Goal: Task Accomplishment & Management: Manage account settings

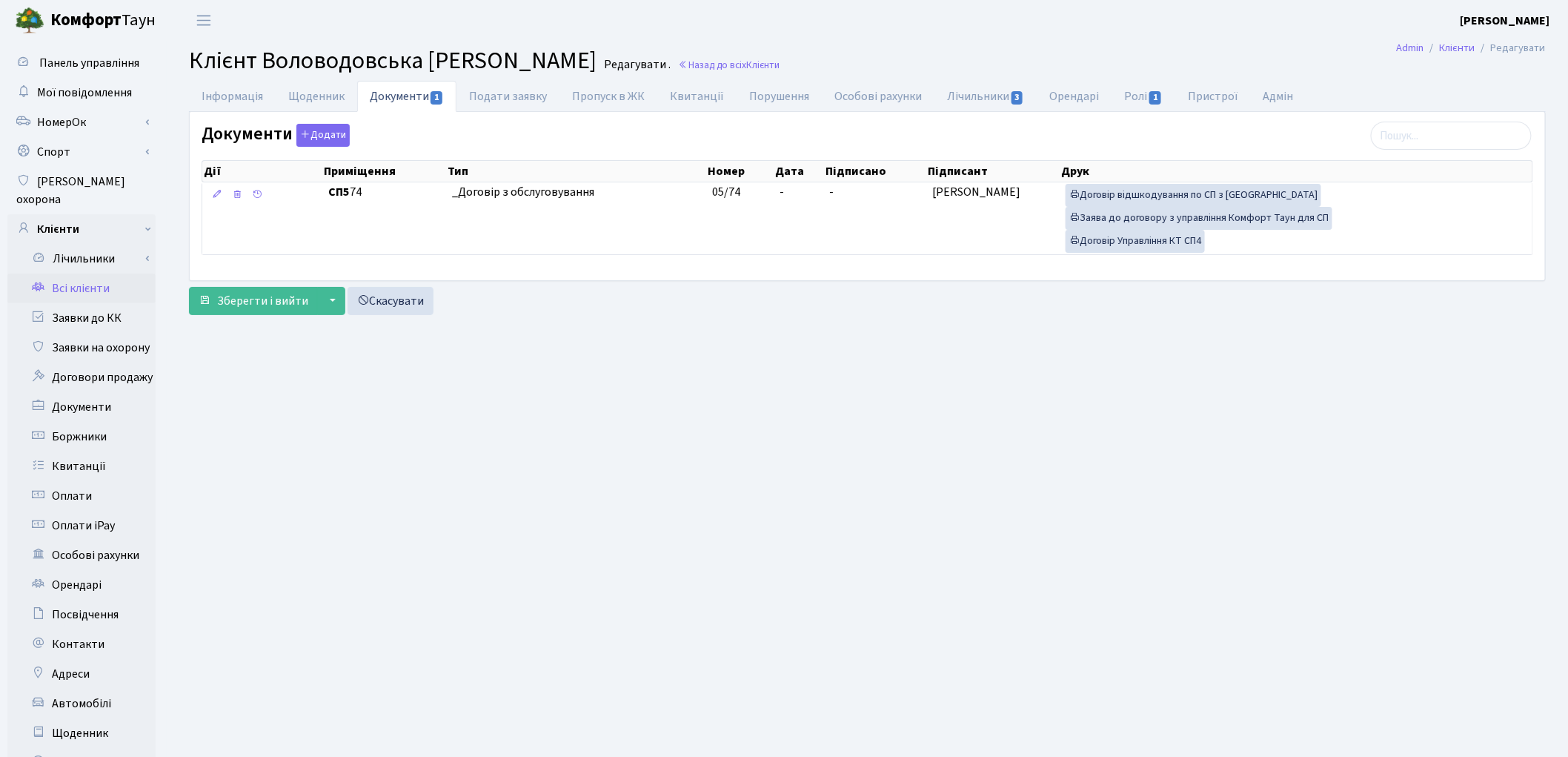
click at [86, 274] on link "Всі клієнти" at bounding box center [82, 289] width 148 height 30
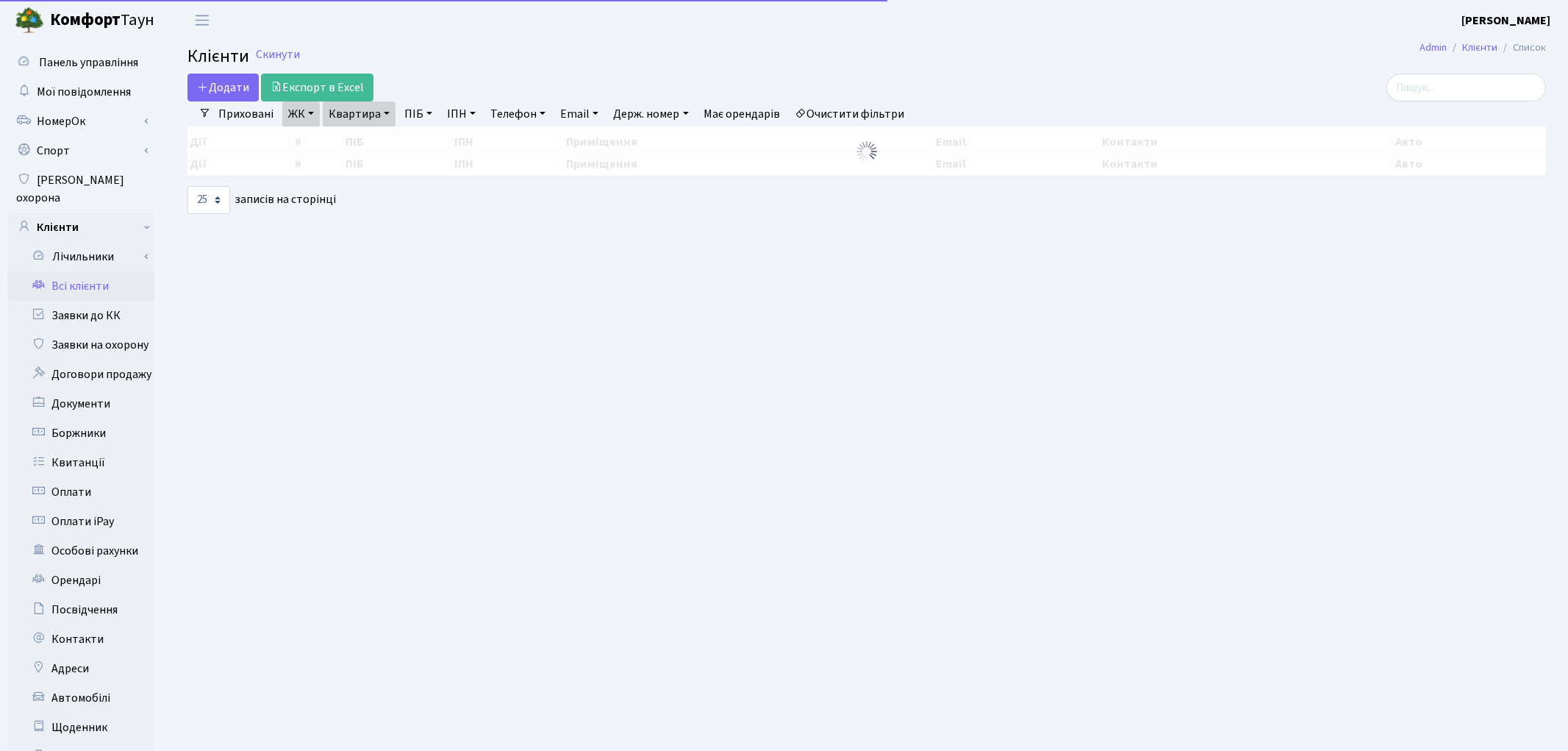
select select "25"
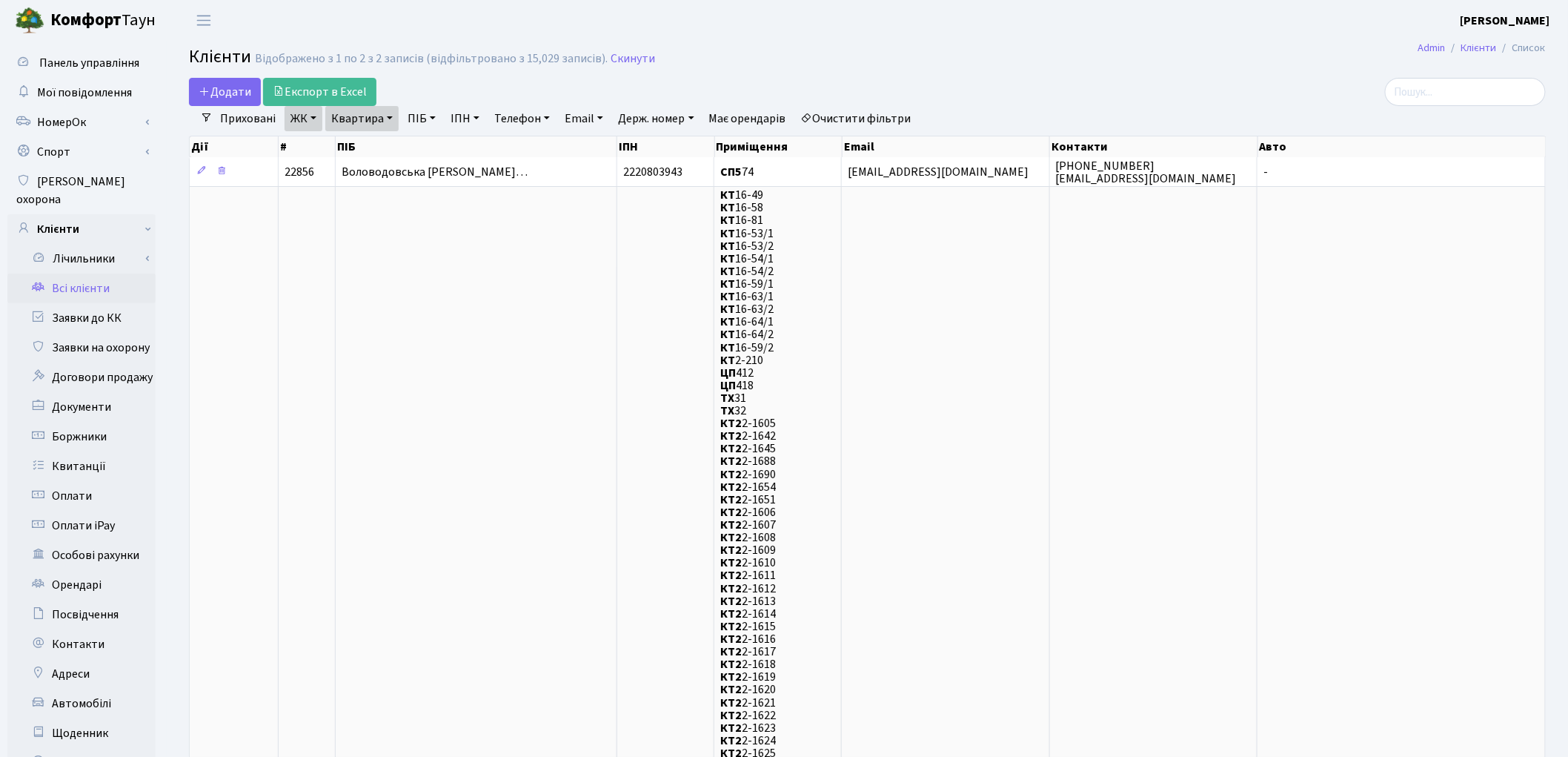
click at [890, 111] on link "Очистити фільтри" at bounding box center [856, 118] width 122 height 25
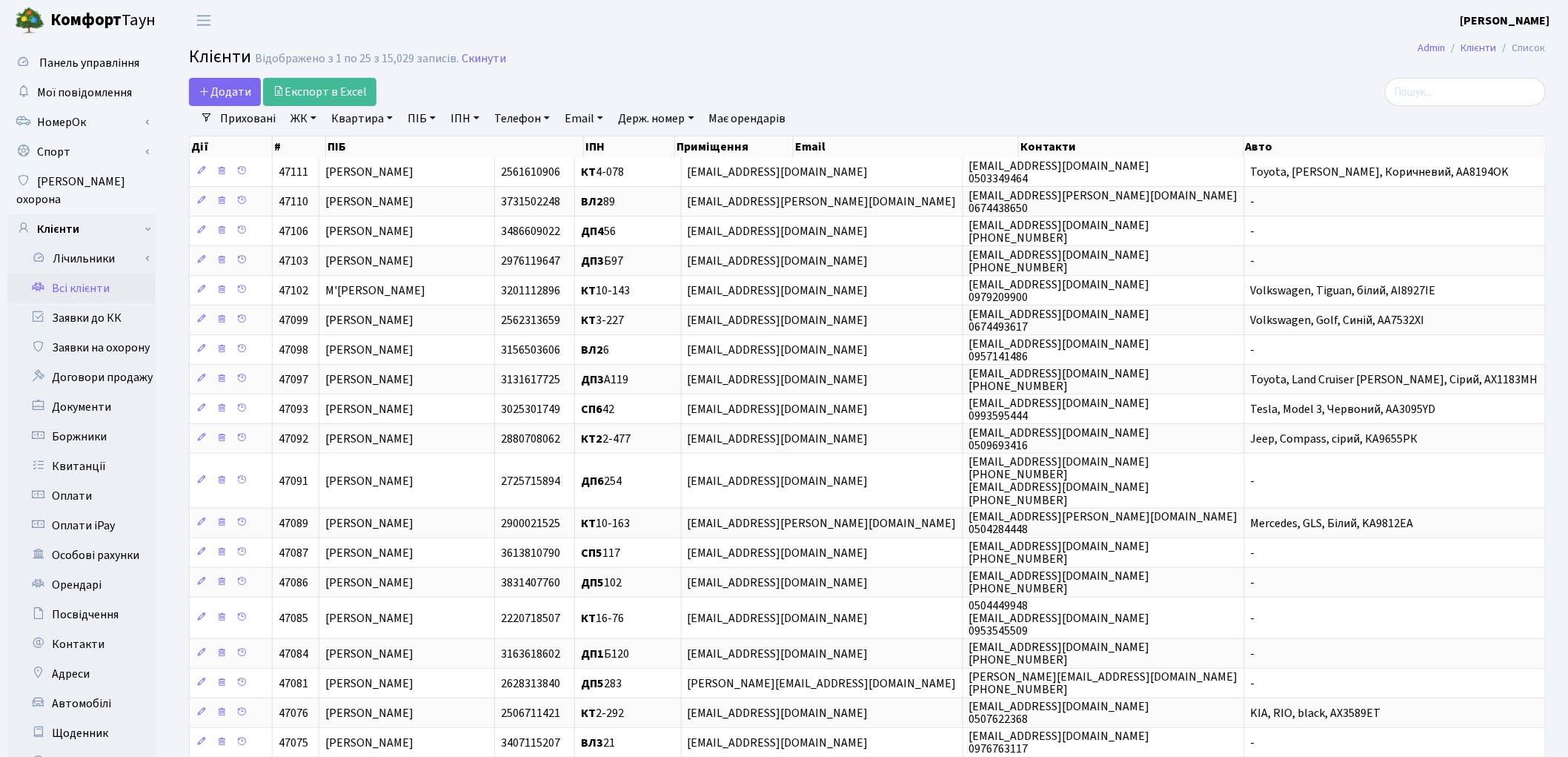
click at [420, 121] on link "ПІБ" at bounding box center [421, 118] width 40 height 25
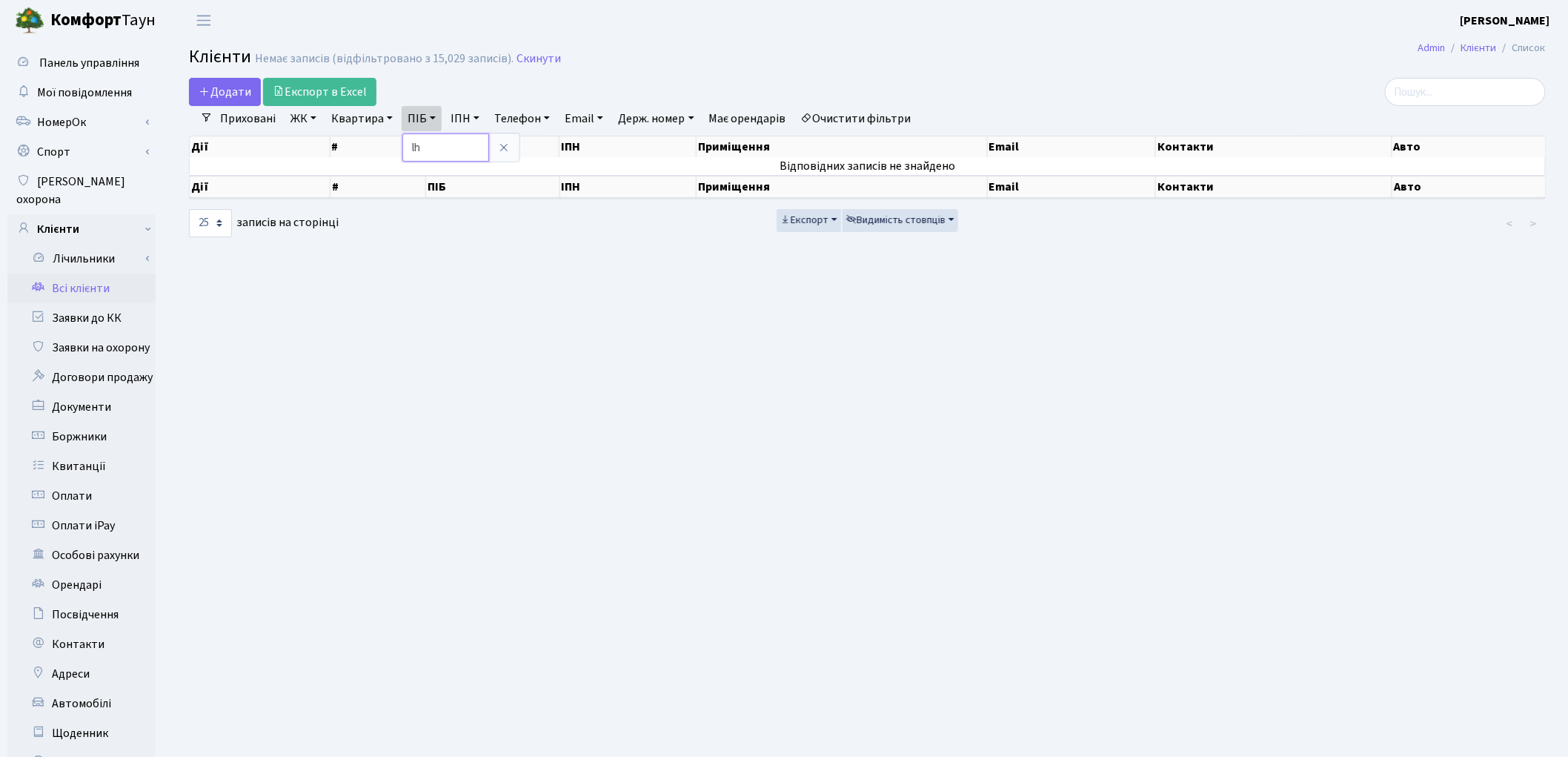
type input "l"
type input "дранчук"
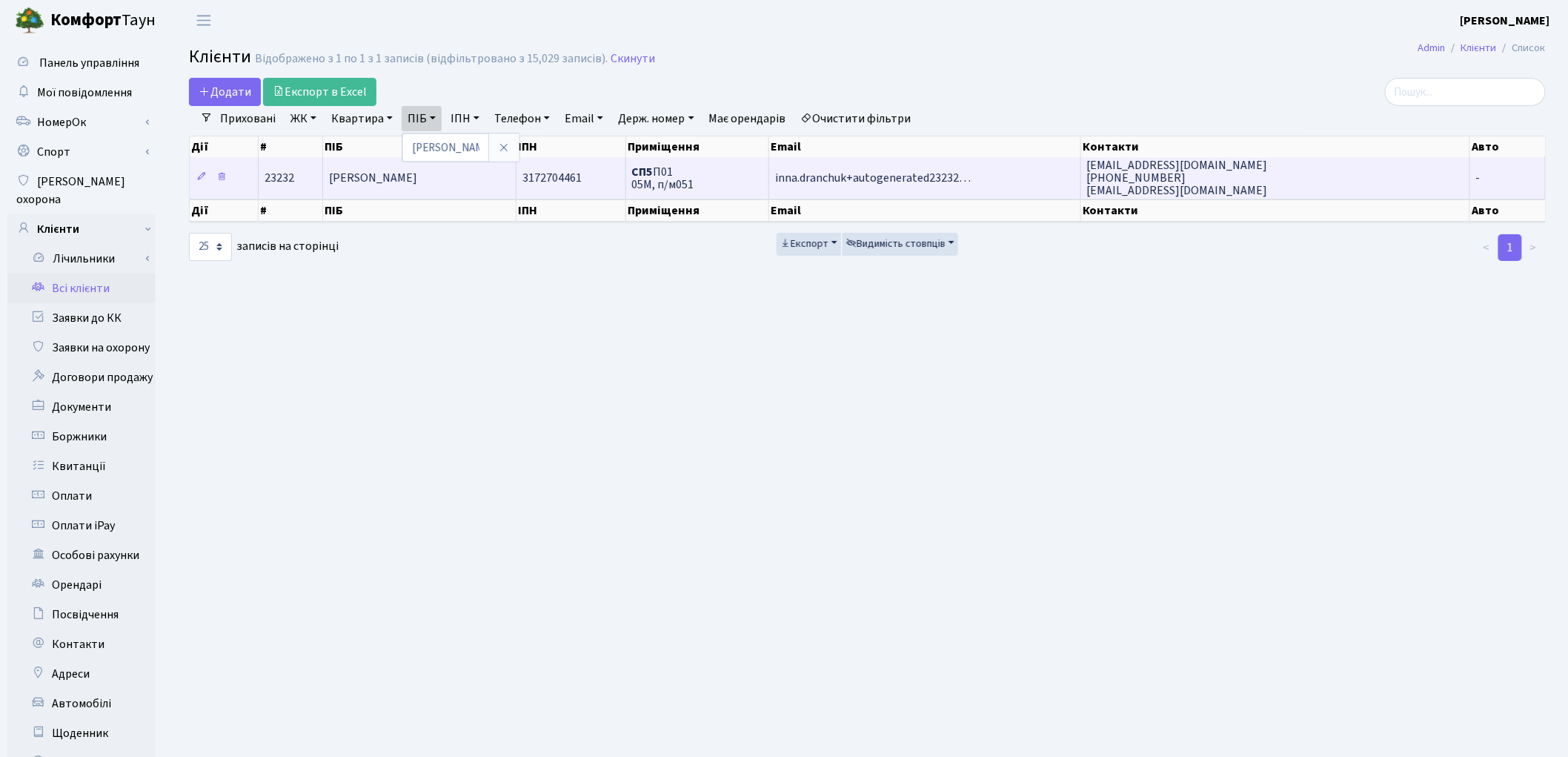
drag, startPoint x: 366, startPoint y: 174, endPoint x: 365, endPoint y: 187, distance: 13.0
click at [367, 178] on span "Дранчук Інна Ігорівна" at bounding box center [373, 178] width 88 height 16
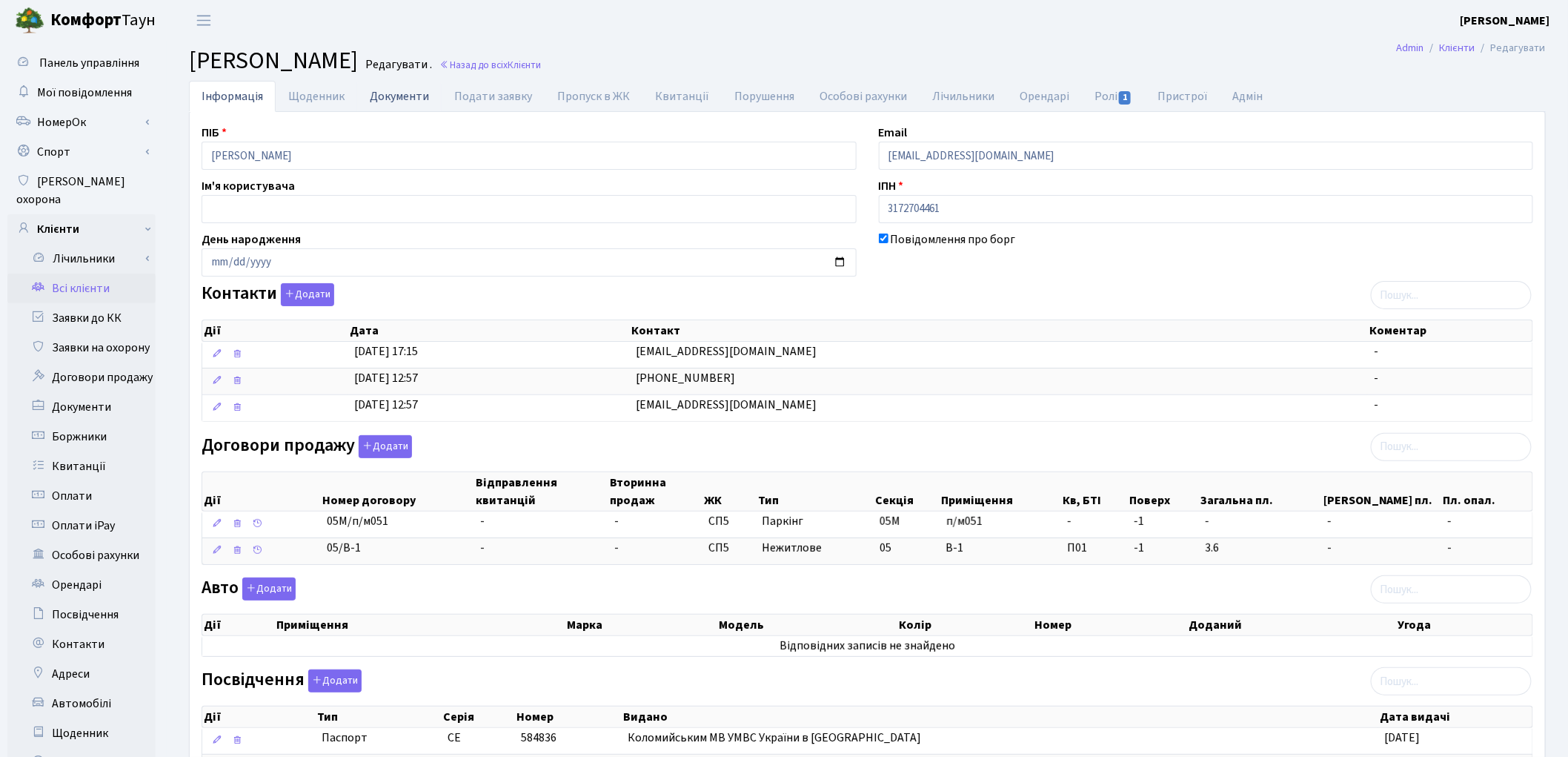
click at [412, 97] on link "Документи" at bounding box center [399, 96] width 85 height 31
select select "25"
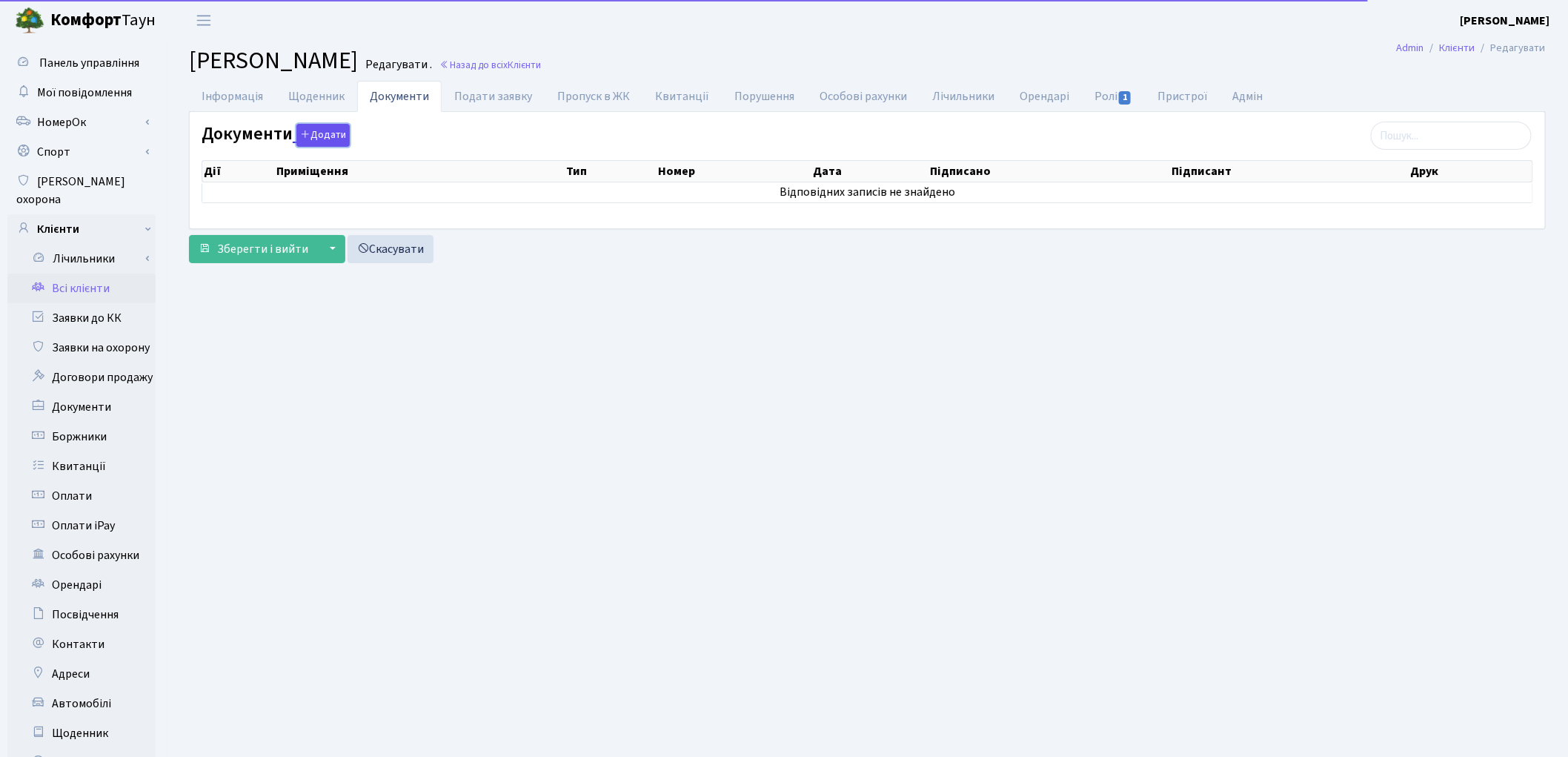
click at [333, 139] on button "Додати" at bounding box center [323, 135] width 53 height 23
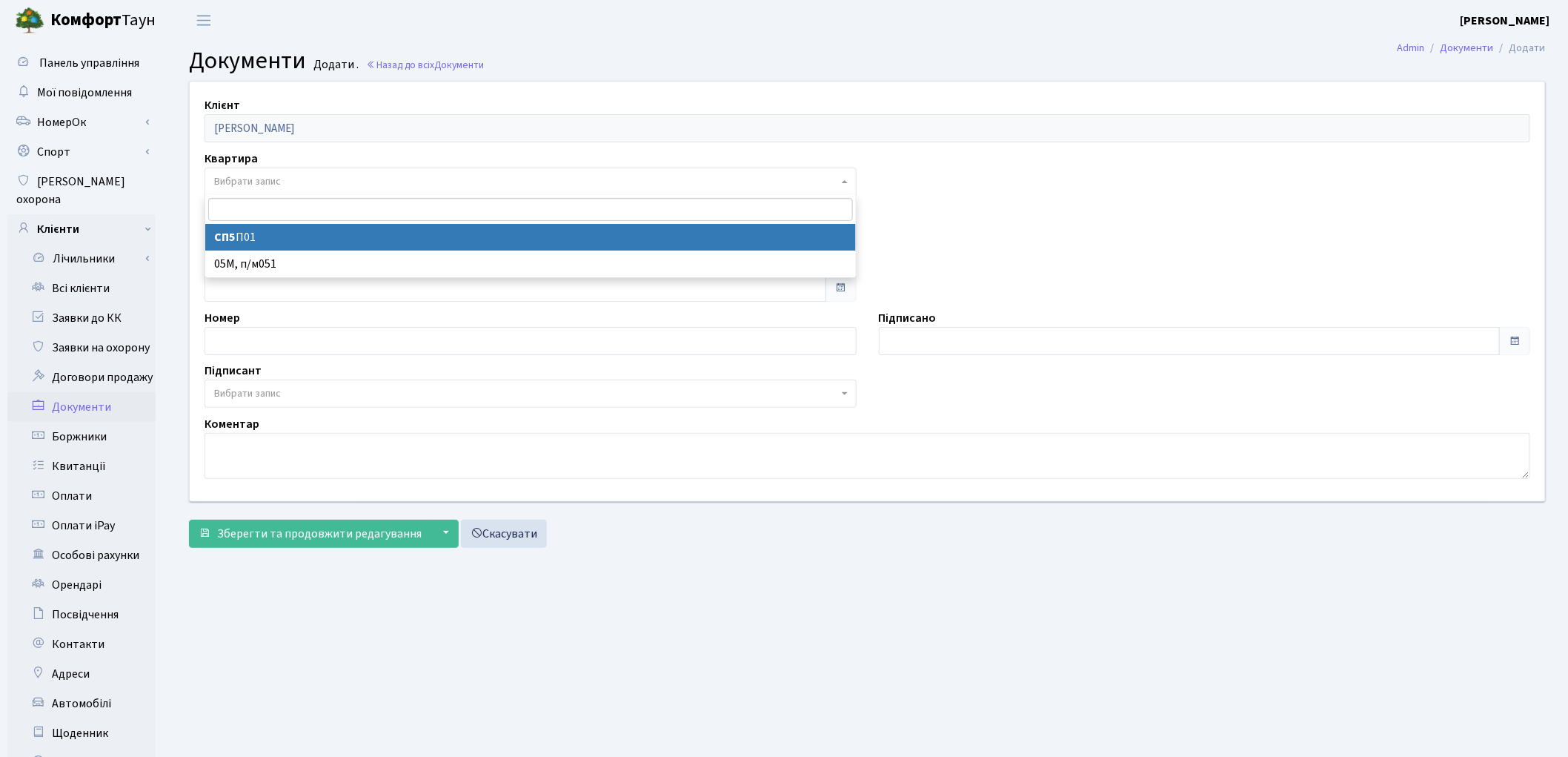
click at [319, 185] on span "Вибрати запис" at bounding box center [526, 181] width 624 height 15
select select "36875"
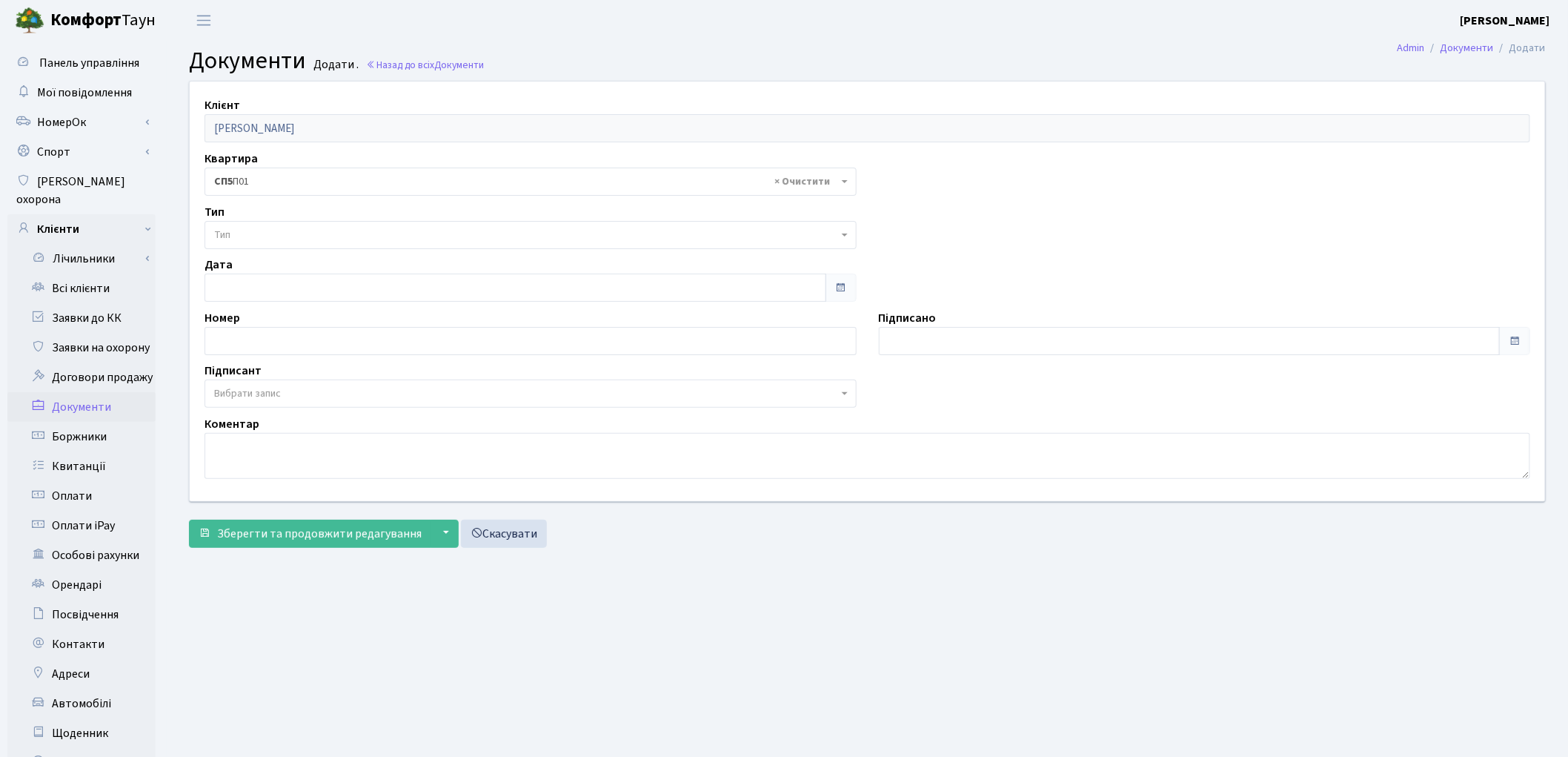
click at [275, 232] on span "Тип" at bounding box center [526, 235] width 624 height 15
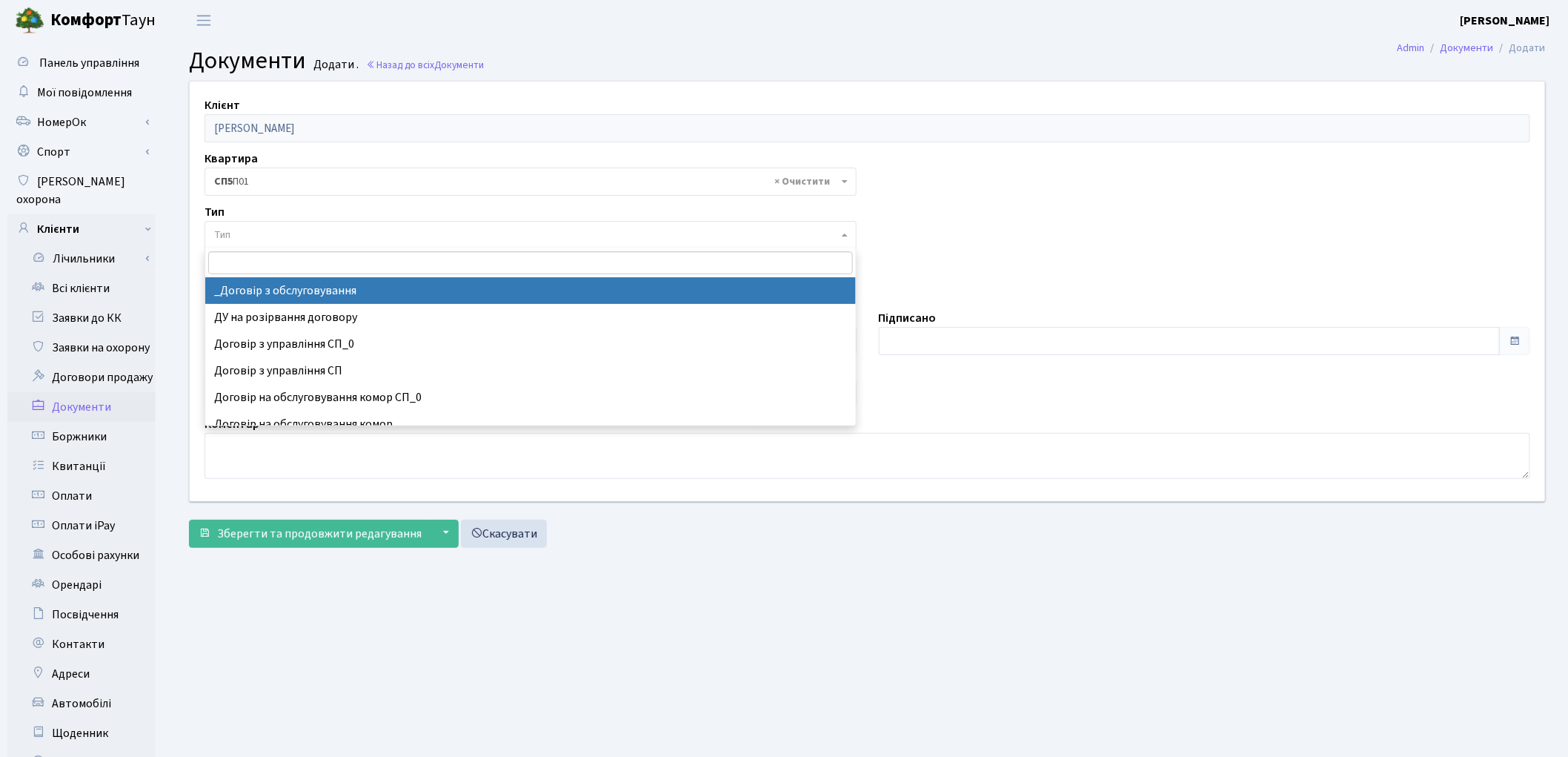
select select "289"
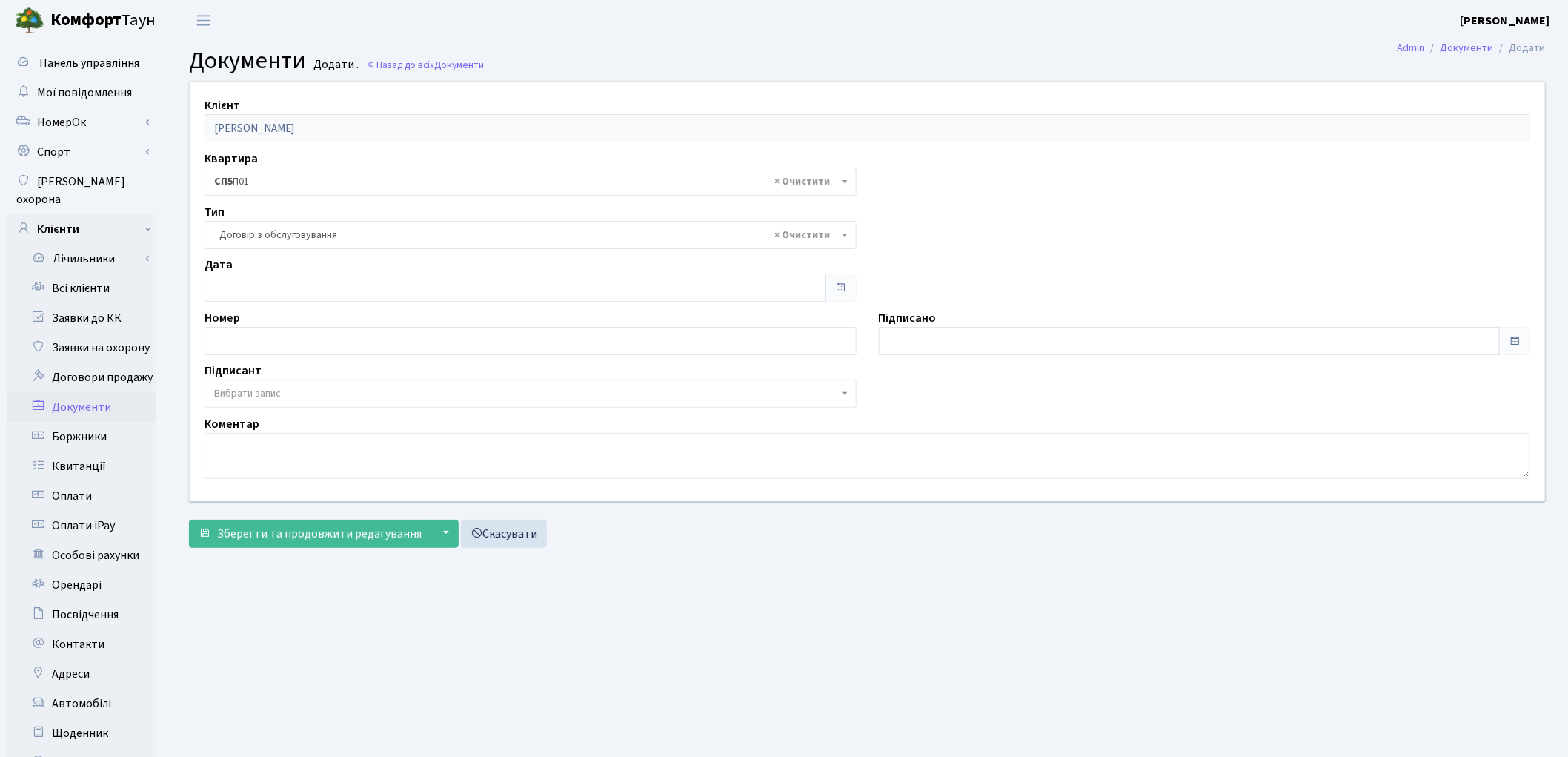
click at [231, 390] on span "Вибрати запис" at bounding box center [247, 393] width 67 height 15
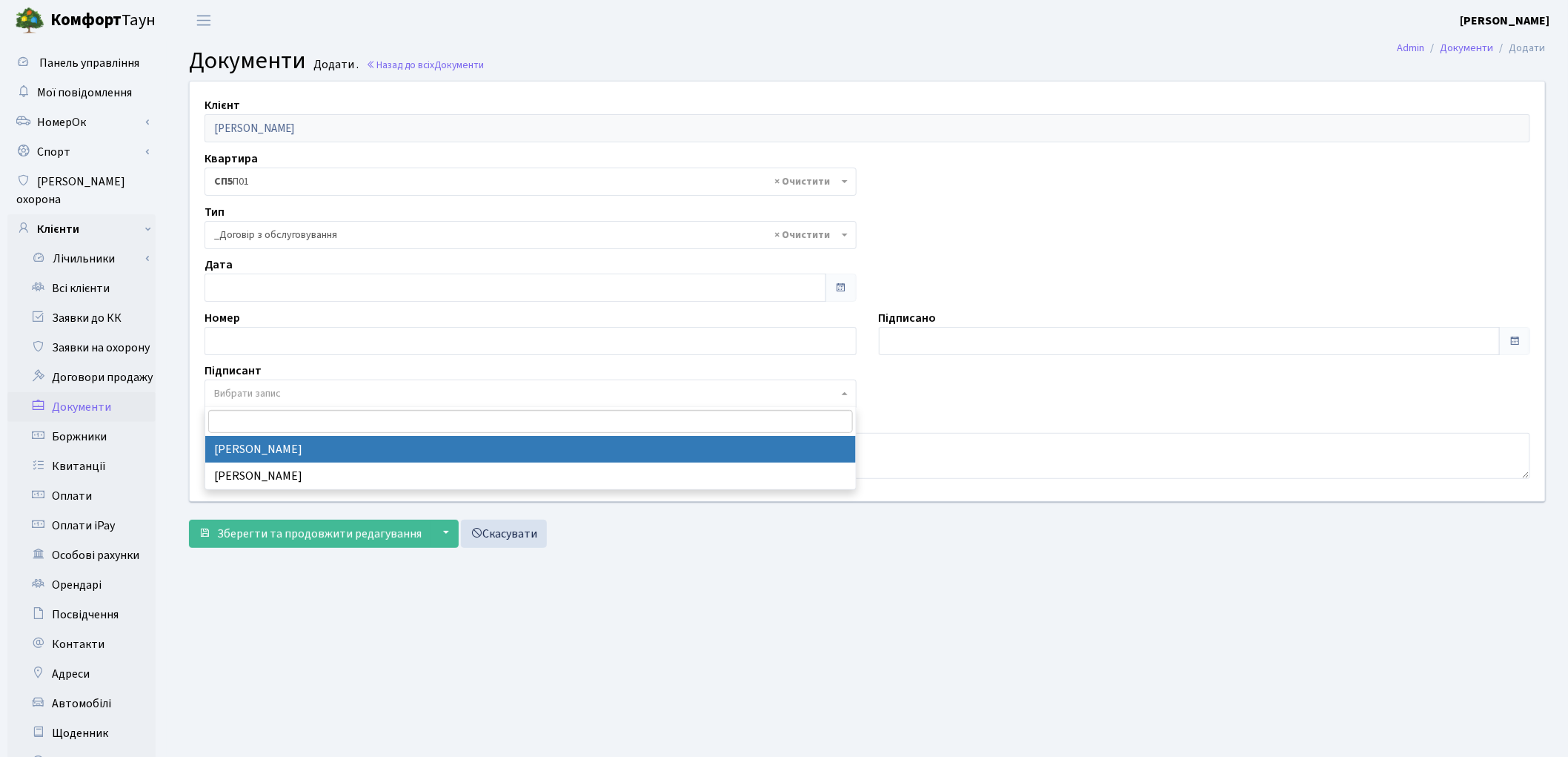
select select "74"
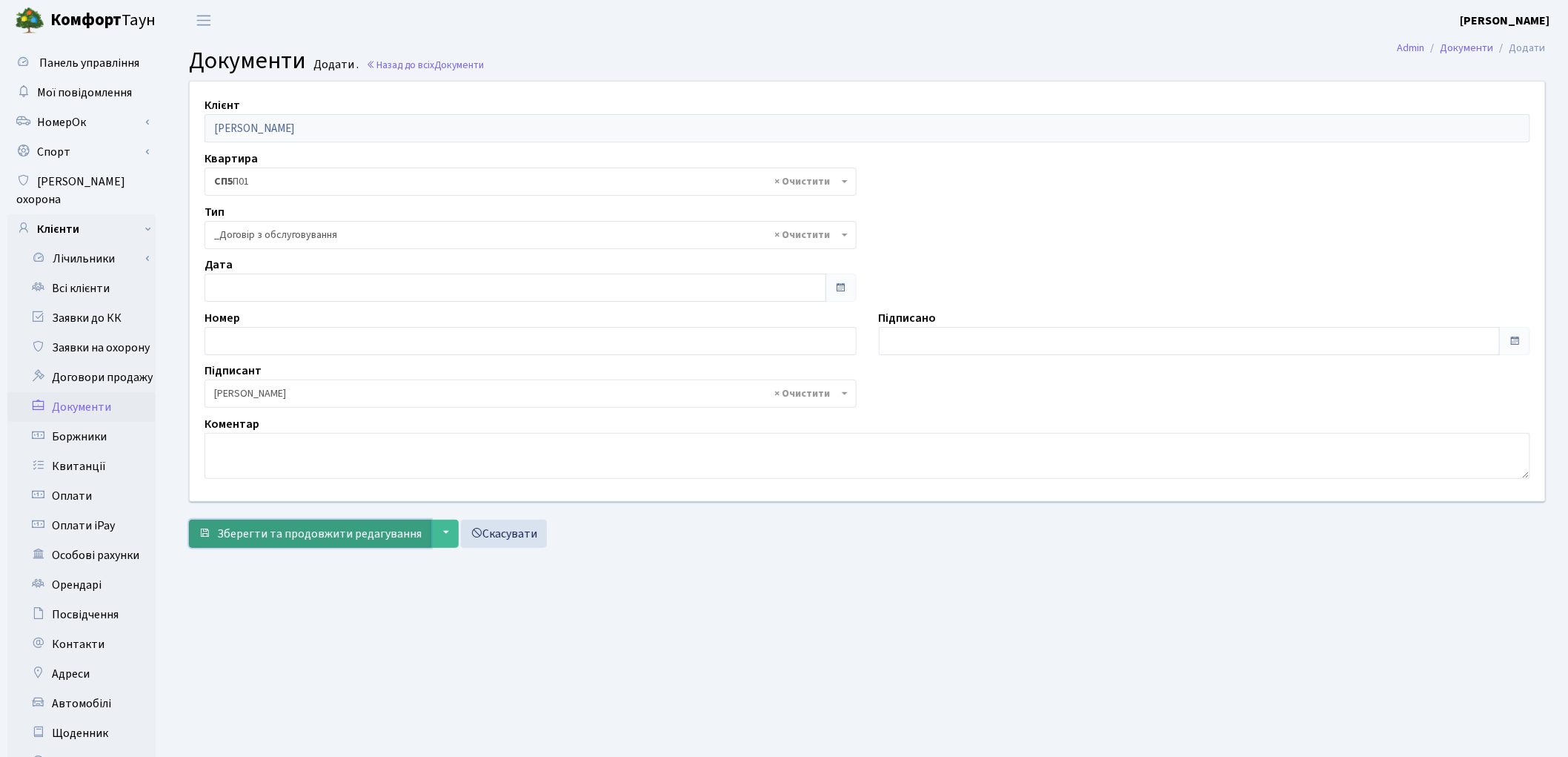
click at [228, 545] on button "Зберегти та продовжити редагування" at bounding box center [309, 534] width 242 height 28
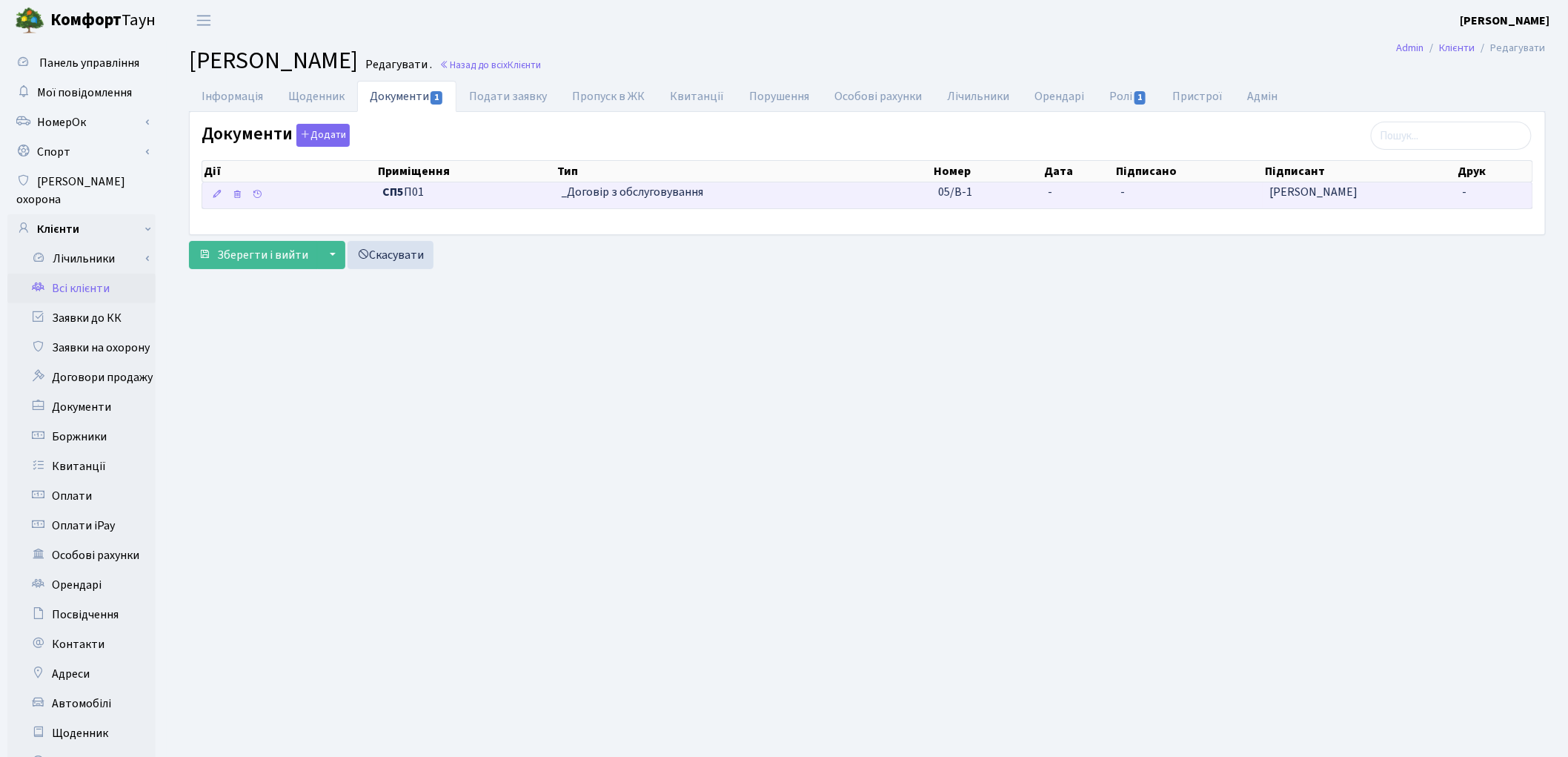
click at [650, 191] on span "_Договір з обслуговування" at bounding box center [745, 192] width 366 height 17
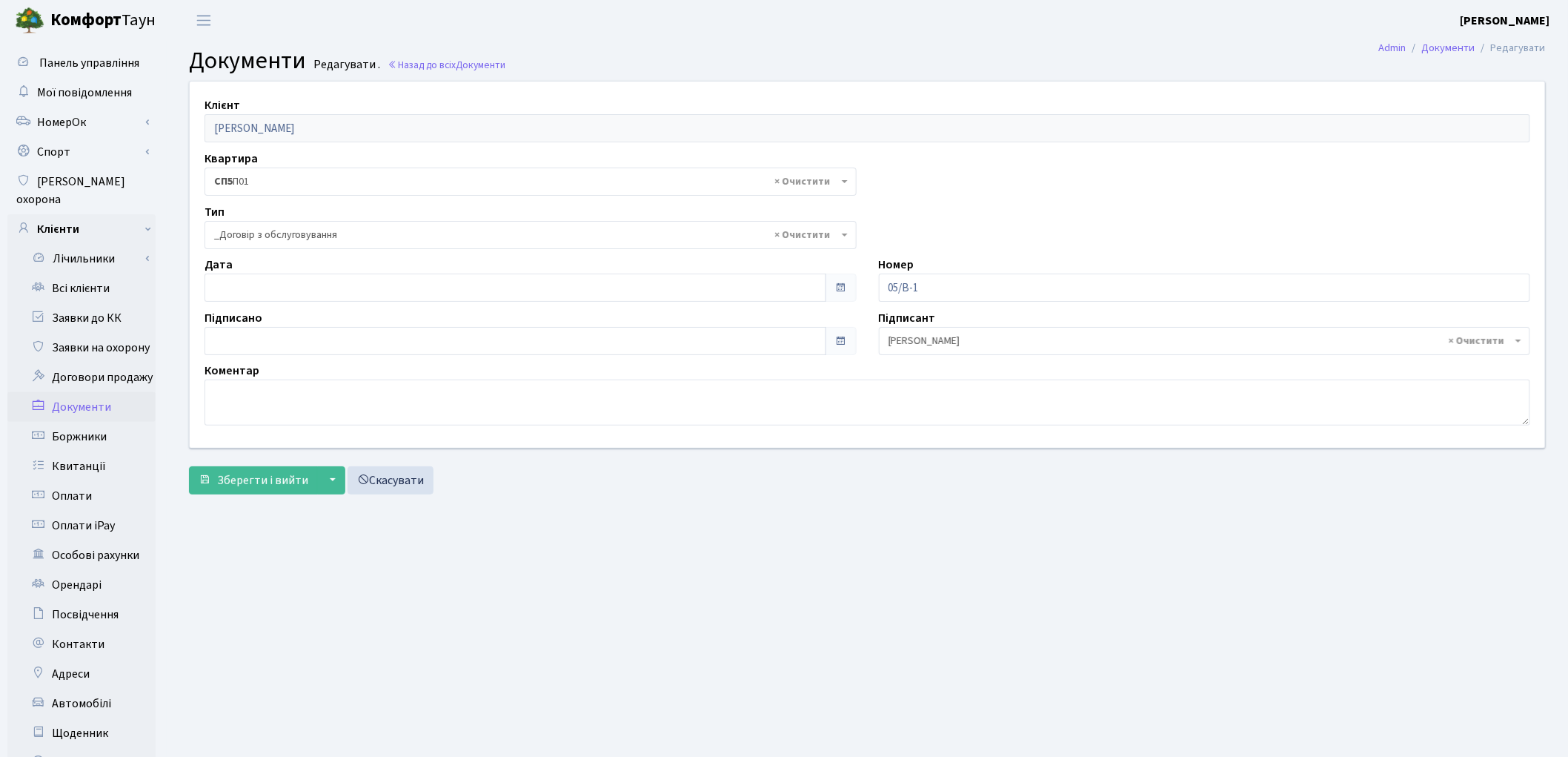
click at [291, 234] on span "× _Договір з обслуговування" at bounding box center [526, 235] width 624 height 15
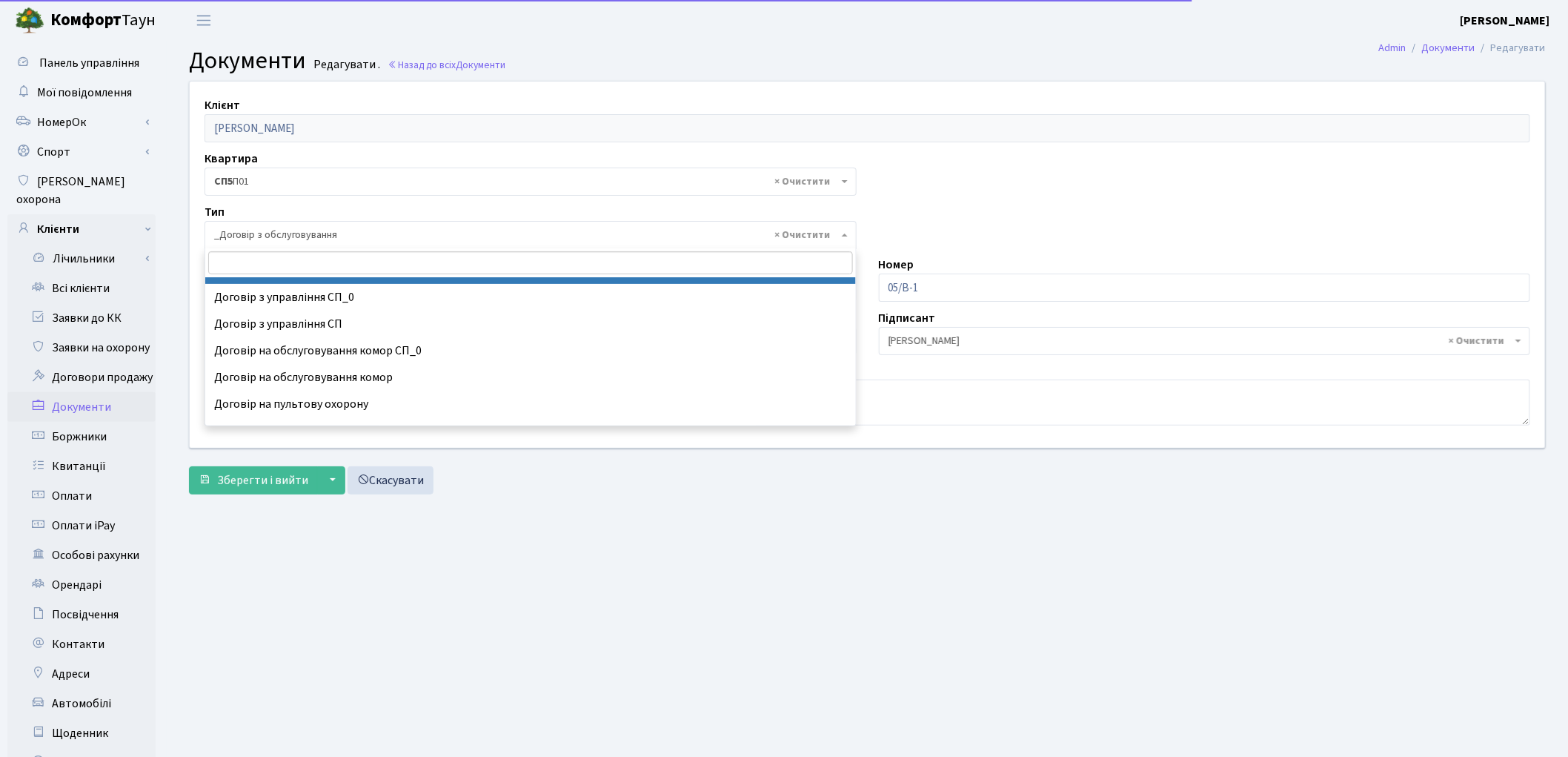
scroll to position [64, 0]
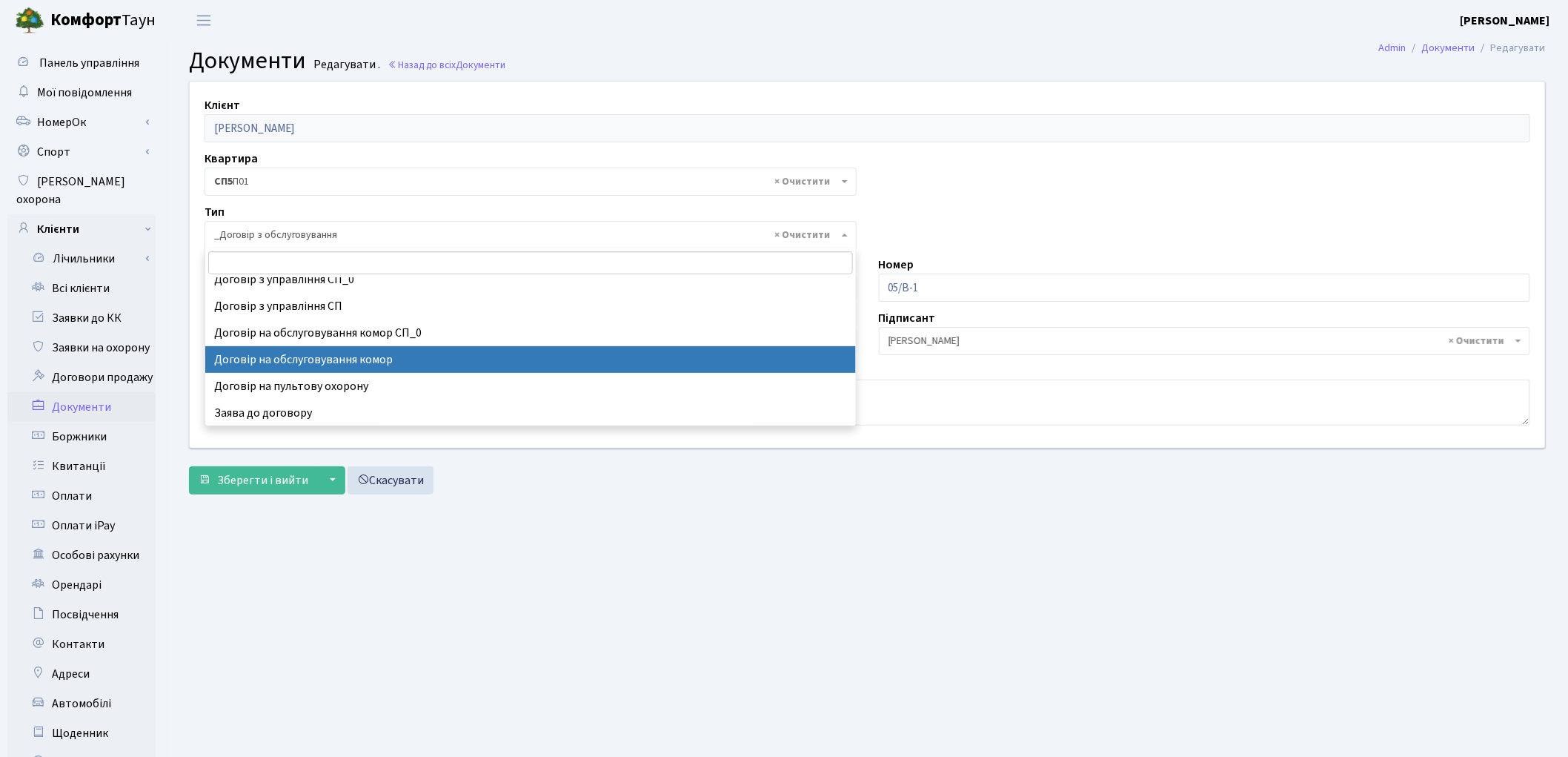
select select "309"
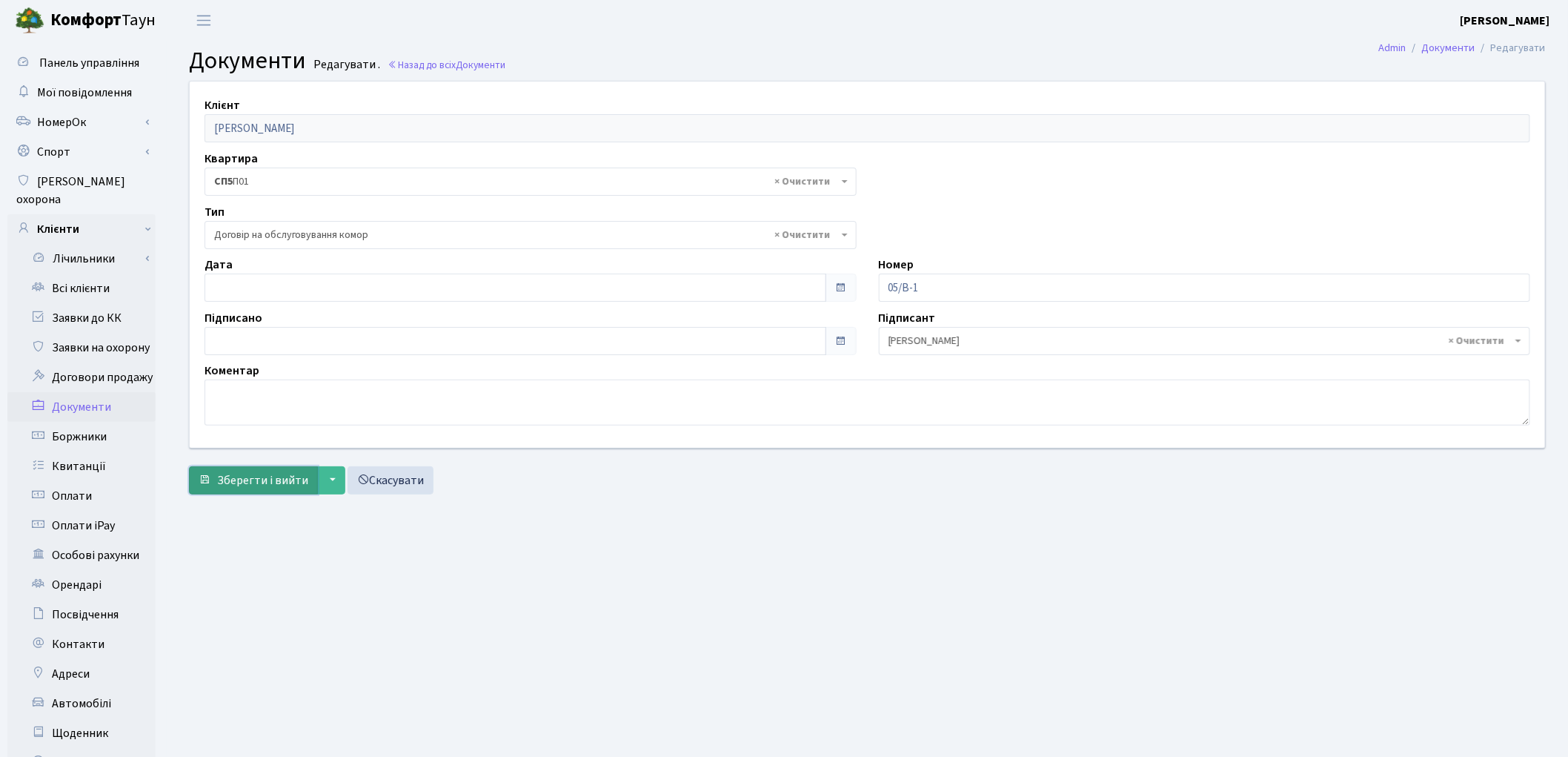
click at [276, 486] on span "Зберегти і вийти" at bounding box center [263, 480] width 91 height 16
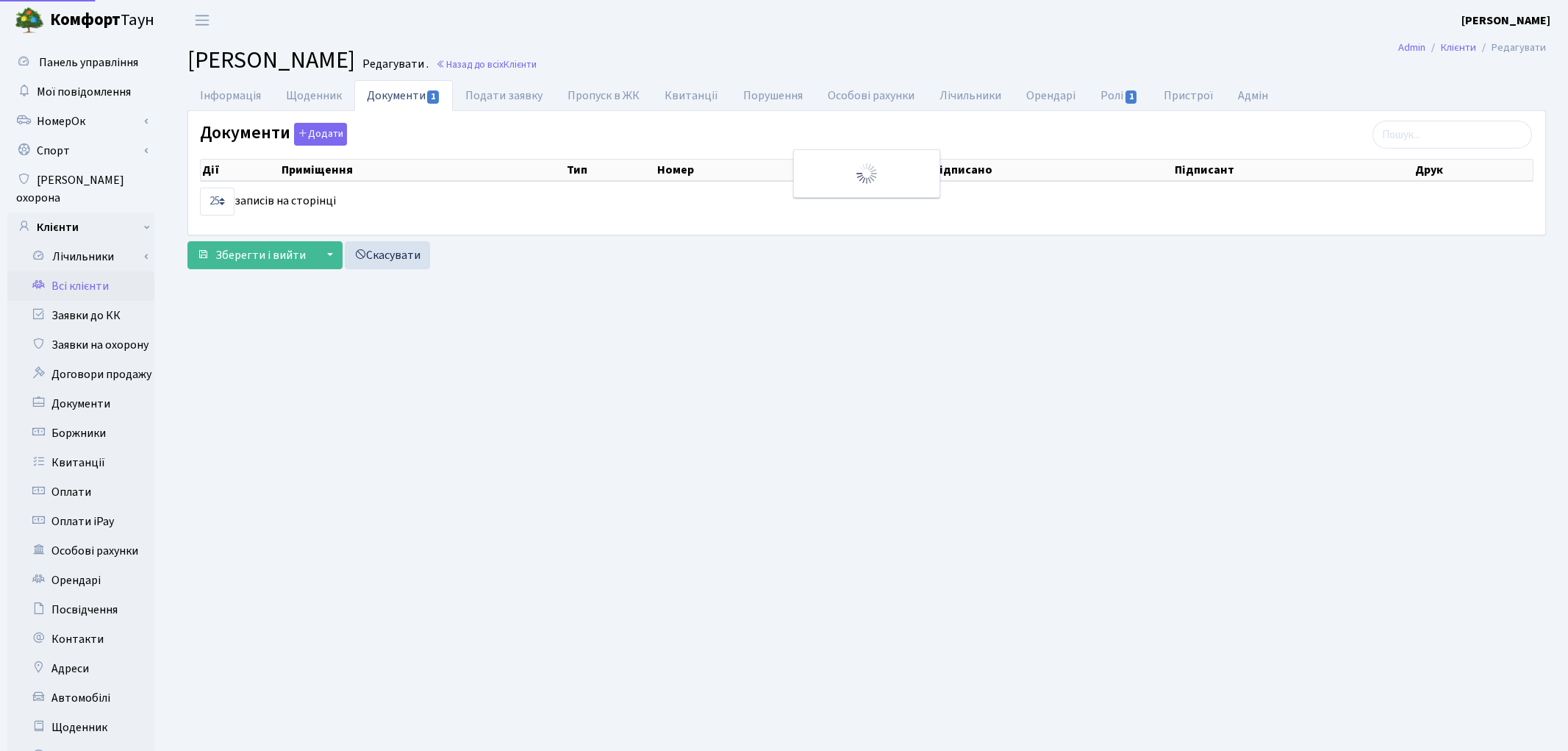
select select "25"
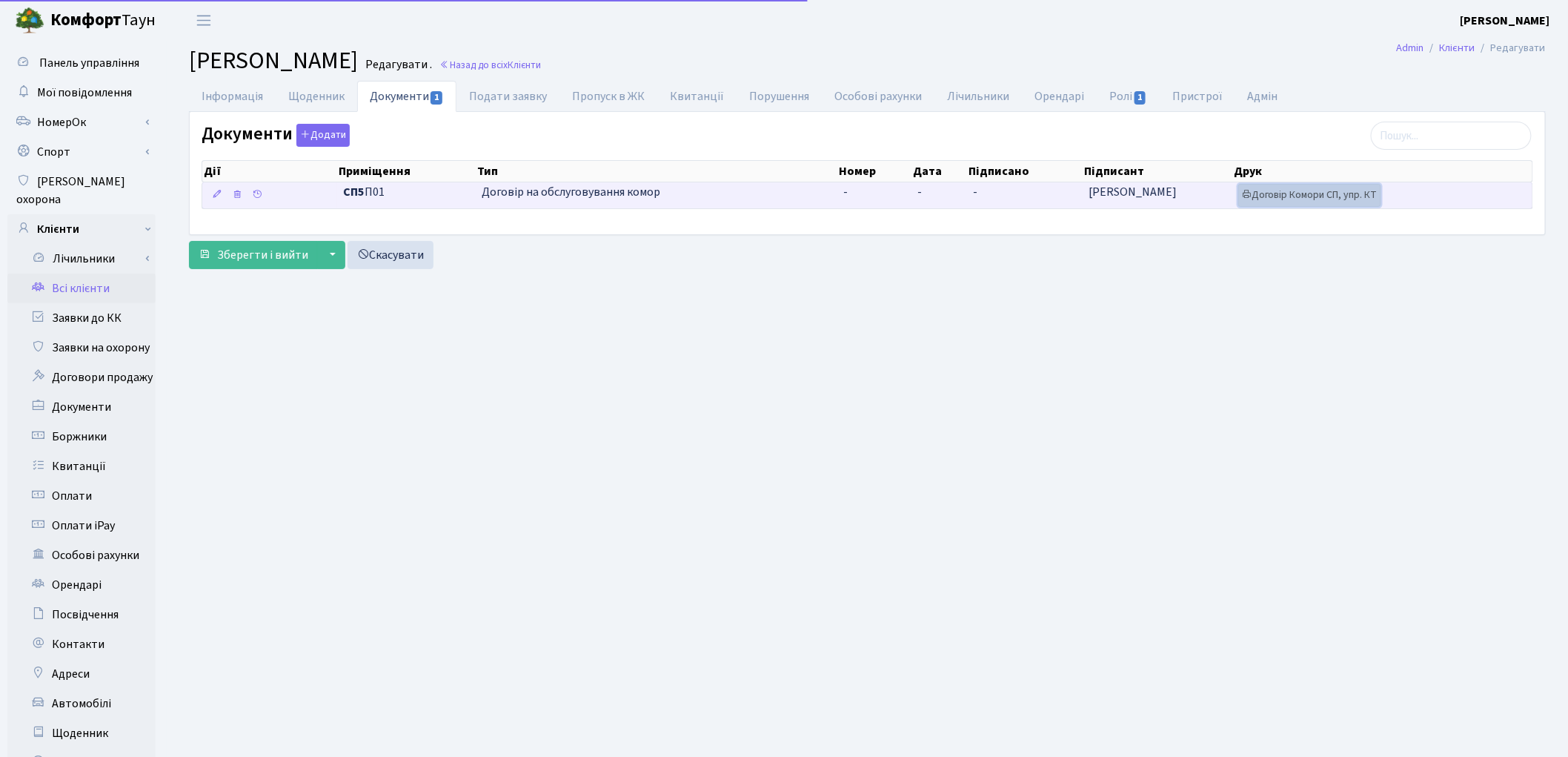
click at [1280, 203] on link "Договір Комори СП, упр. КТ" at bounding box center [1310, 195] width 143 height 23
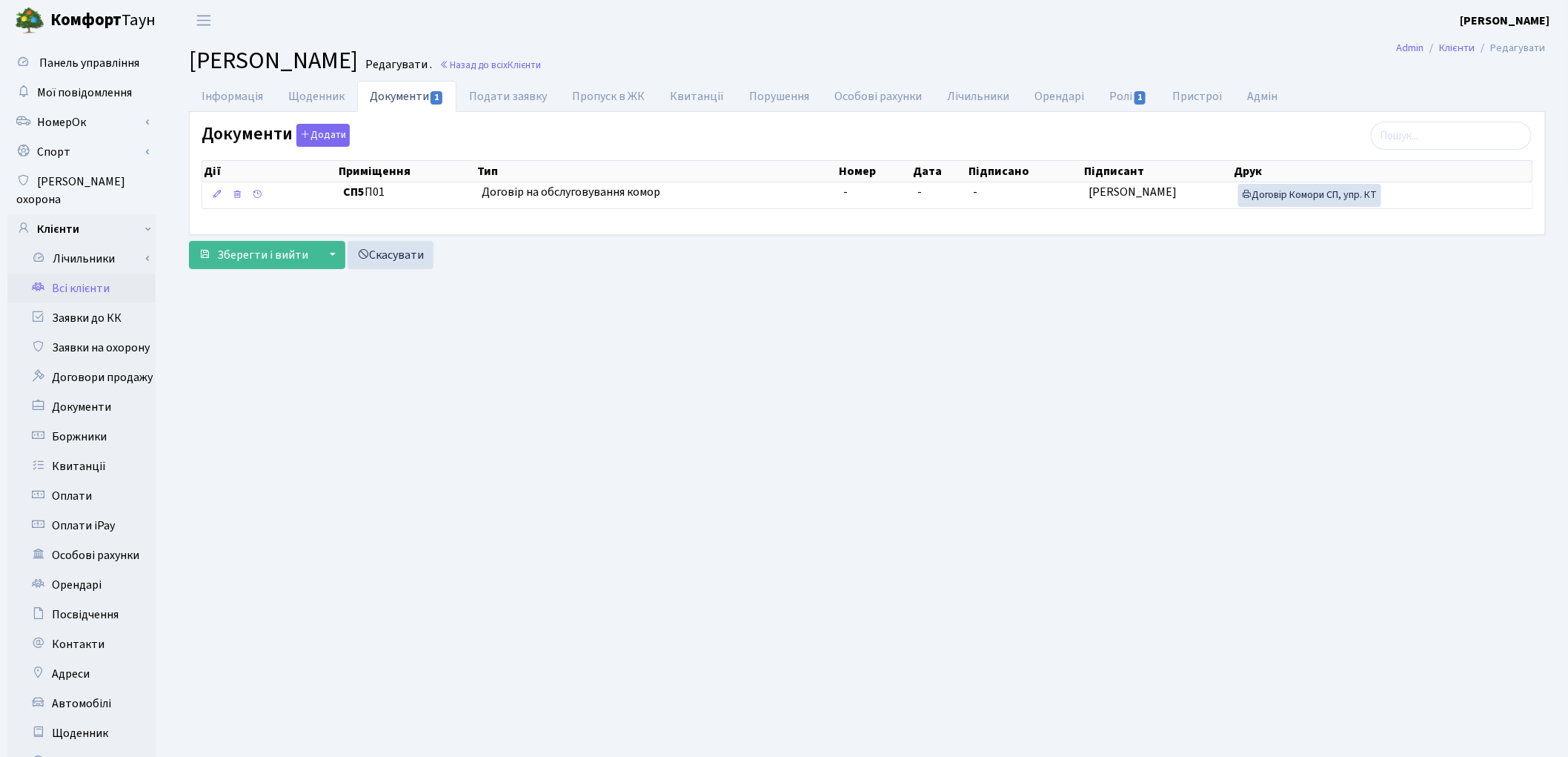
click at [105, 274] on link "Всі клієнти" at bounding box center [82, 289] width 148 height 30
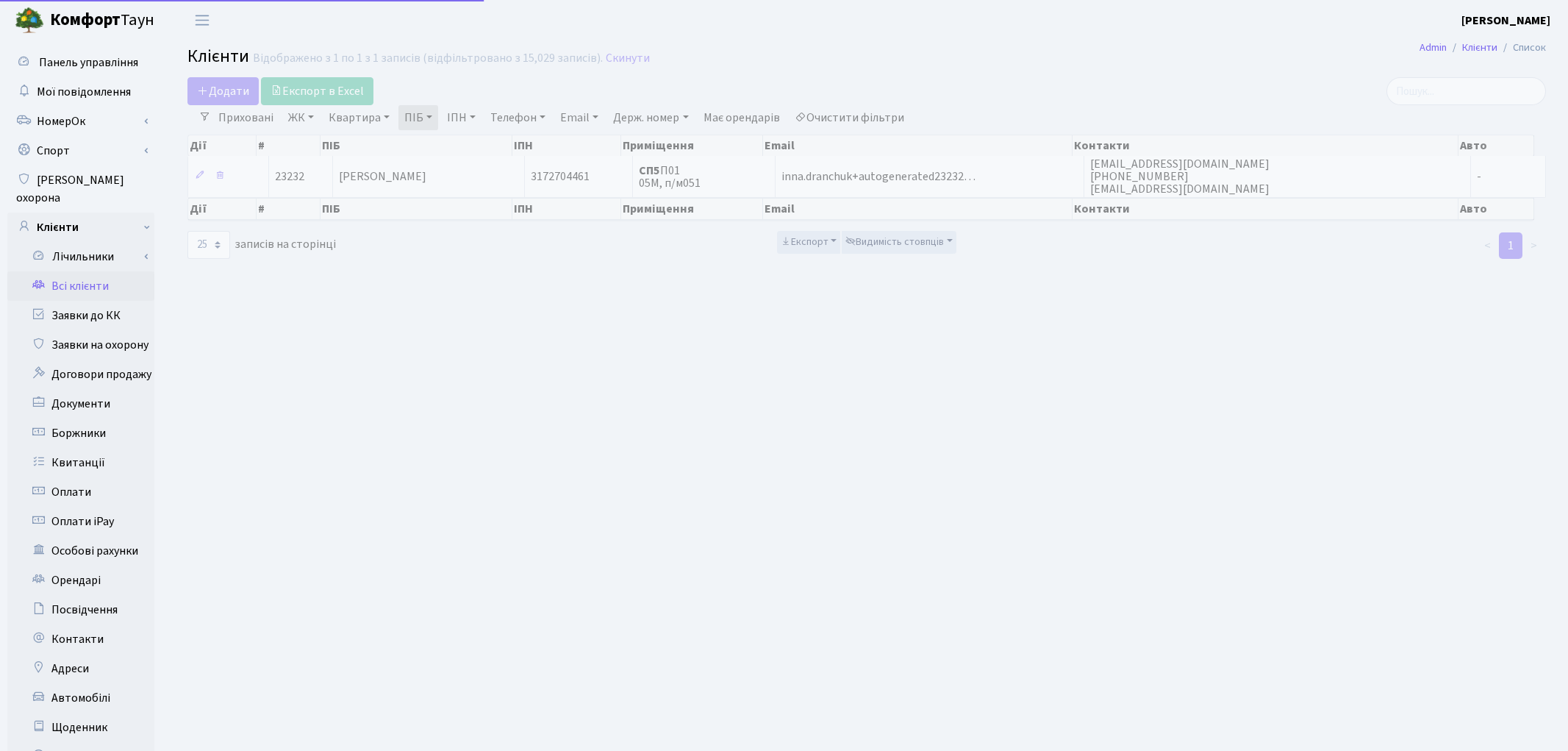
select select "25"
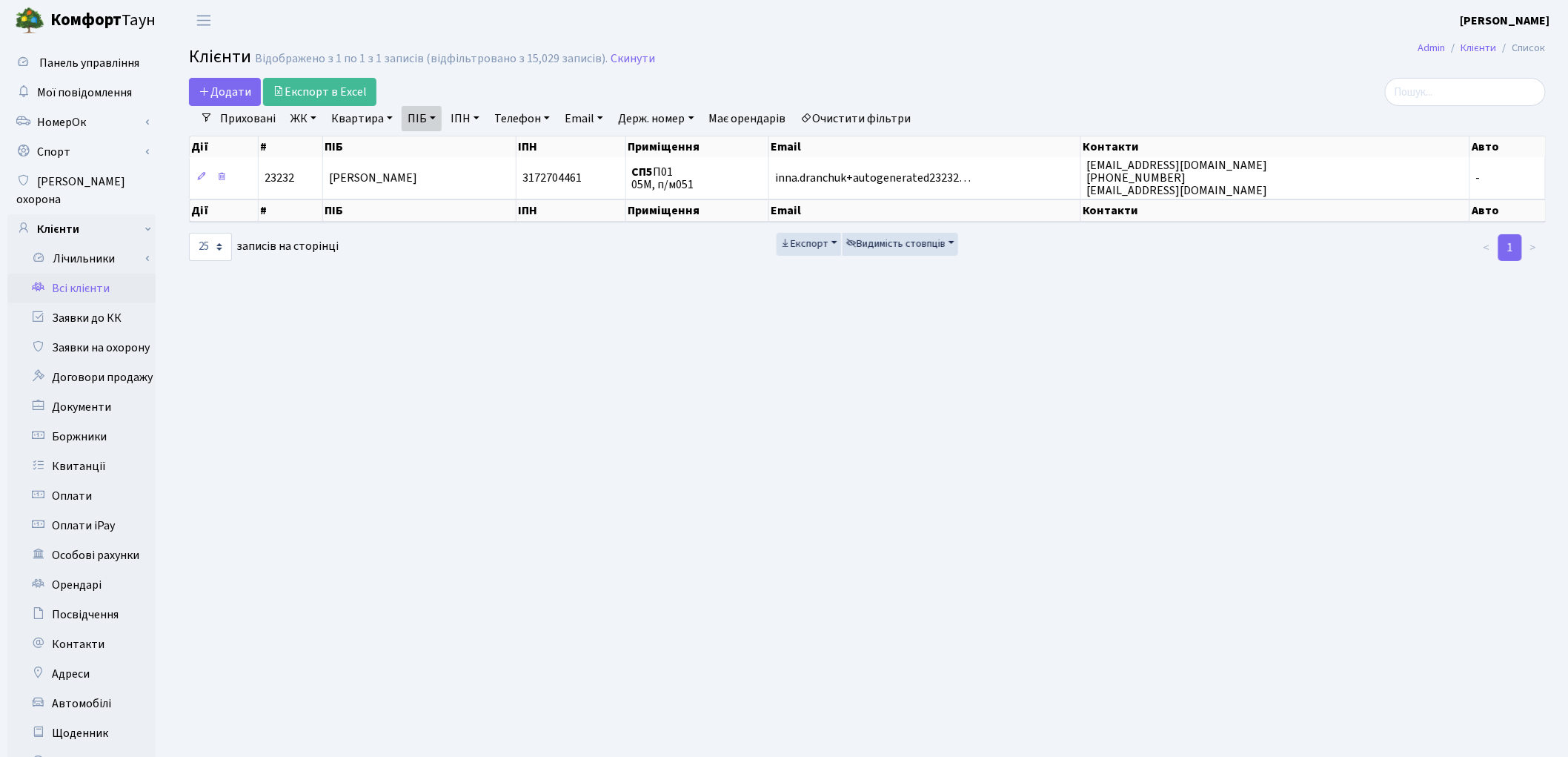
click at [858, 126] on link "Очистити фільтри" at bounding box center [856, 118] width 122 height 25
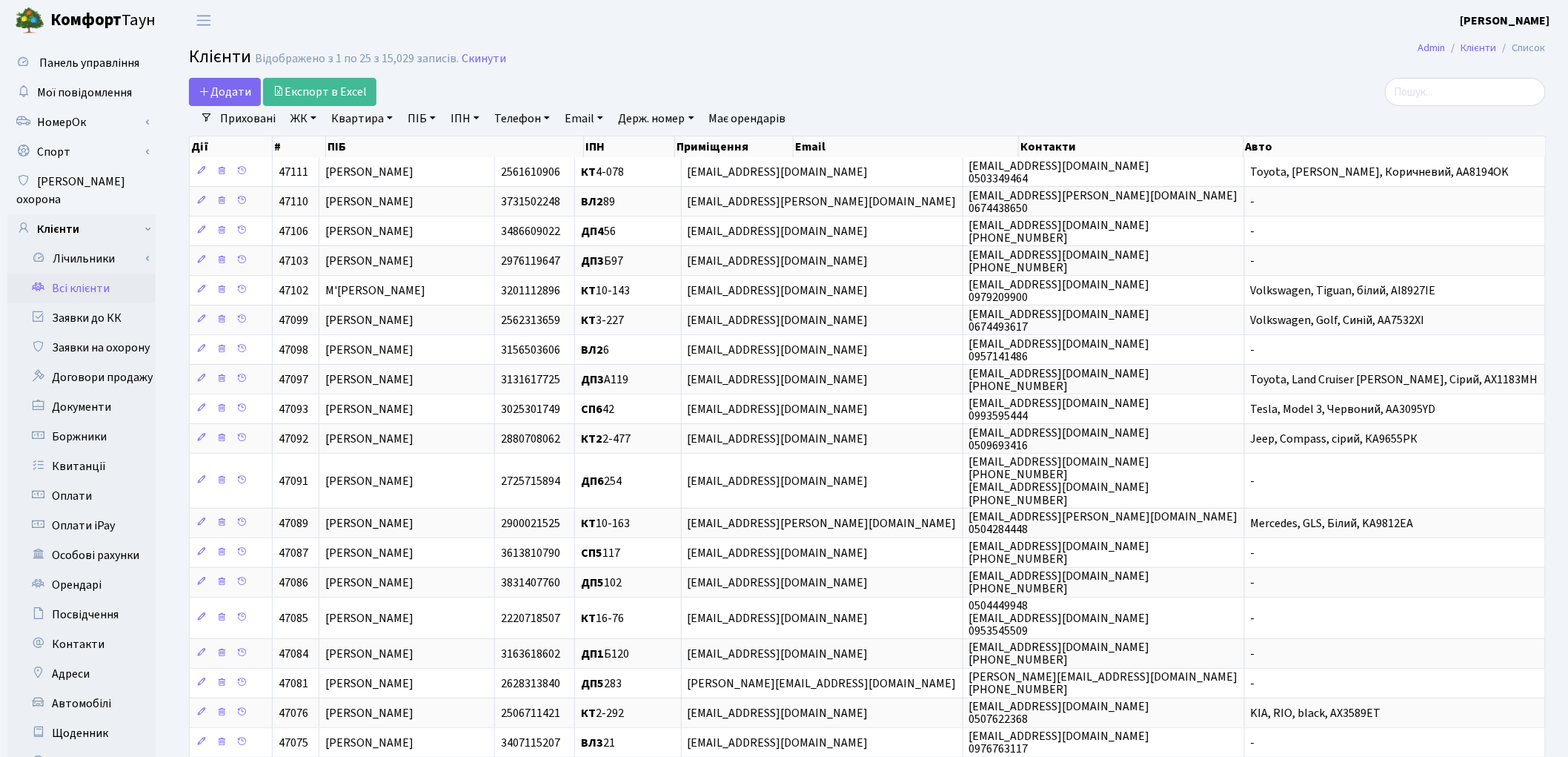
click at [433, 121] on link "ПІБ" at bounding box center [421, 118] width 40 height 25
type input "загурс"
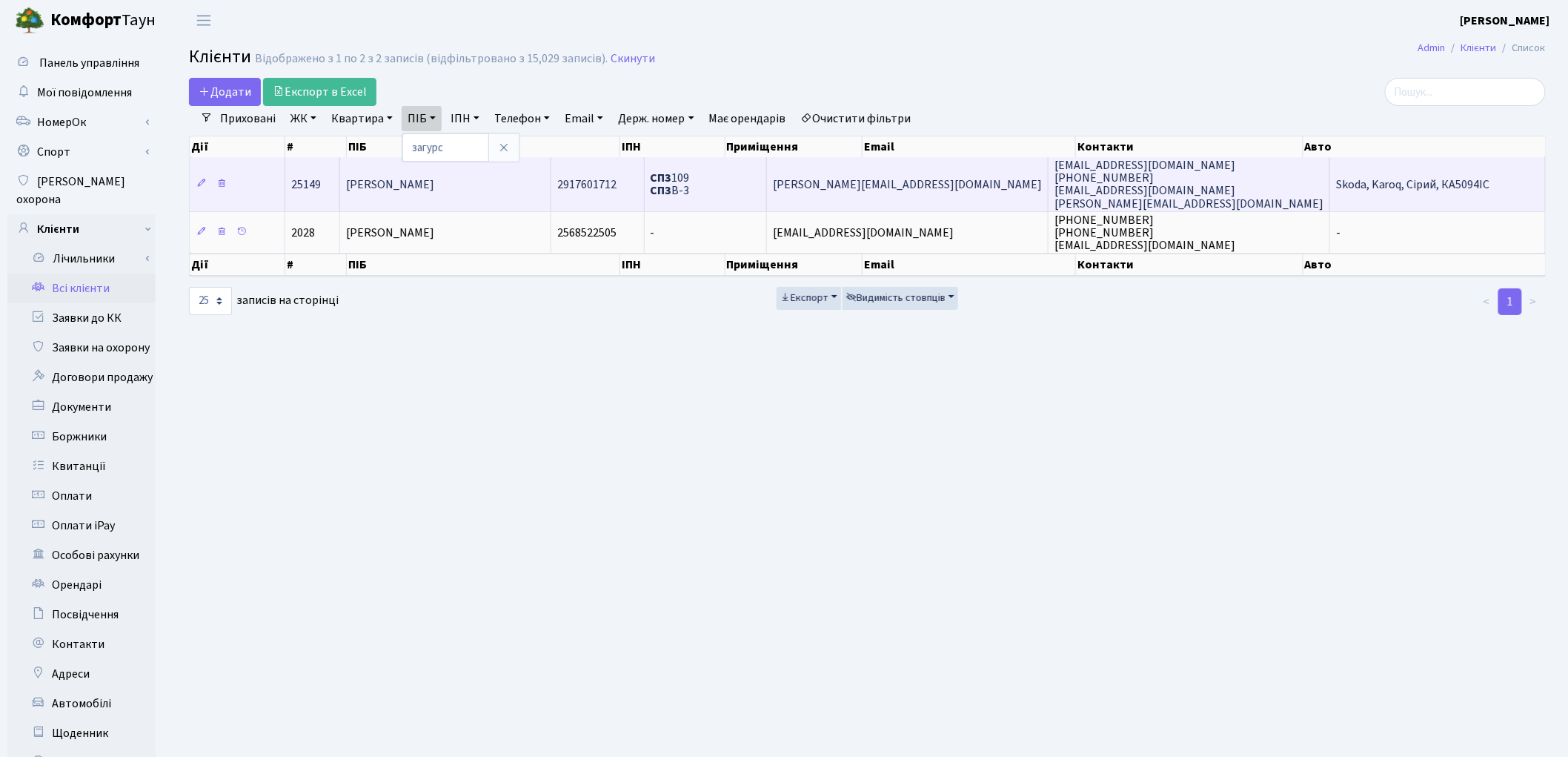
click at [435, 181] on span "[PERSON_NAME]" at bounding box center [390, 184] width 88 height 16
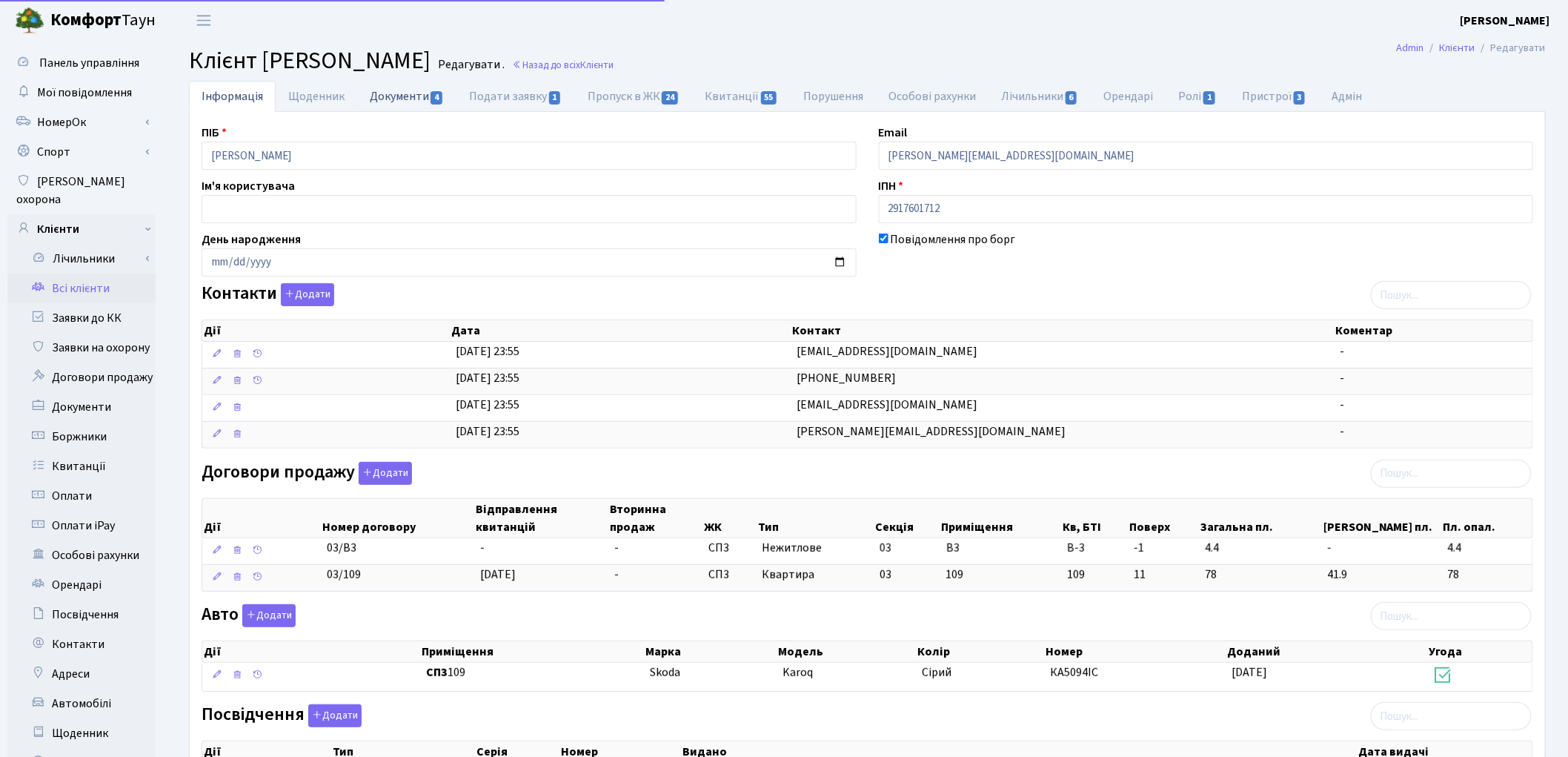
click at [390, 100] on link "Документи 4" at bounding box center [407, 96] width 100 height 31
select select "25"
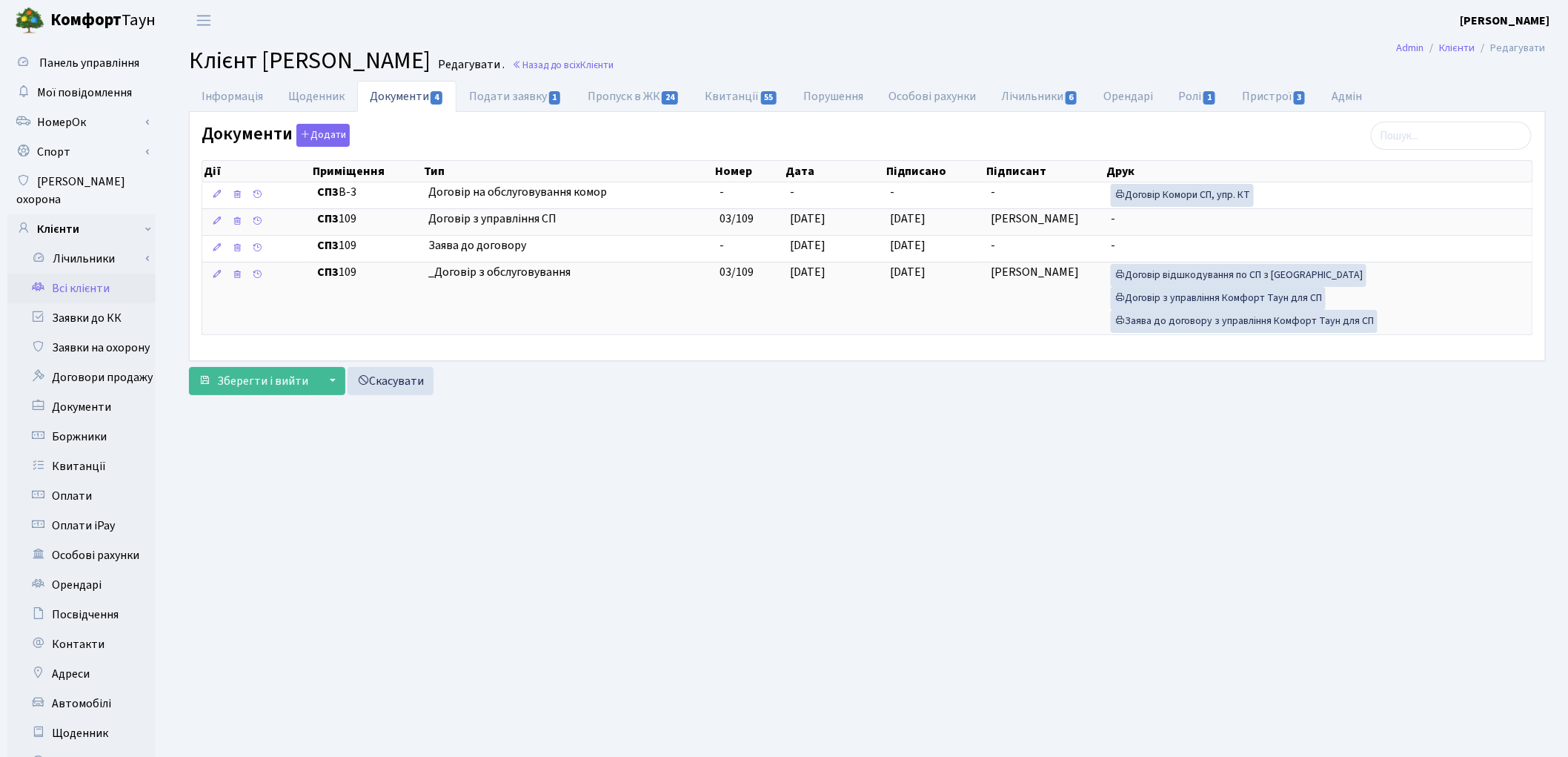
click at [82, 274] on link "Всі клієнти" at bounding box center [82, 289] width 148 height 30
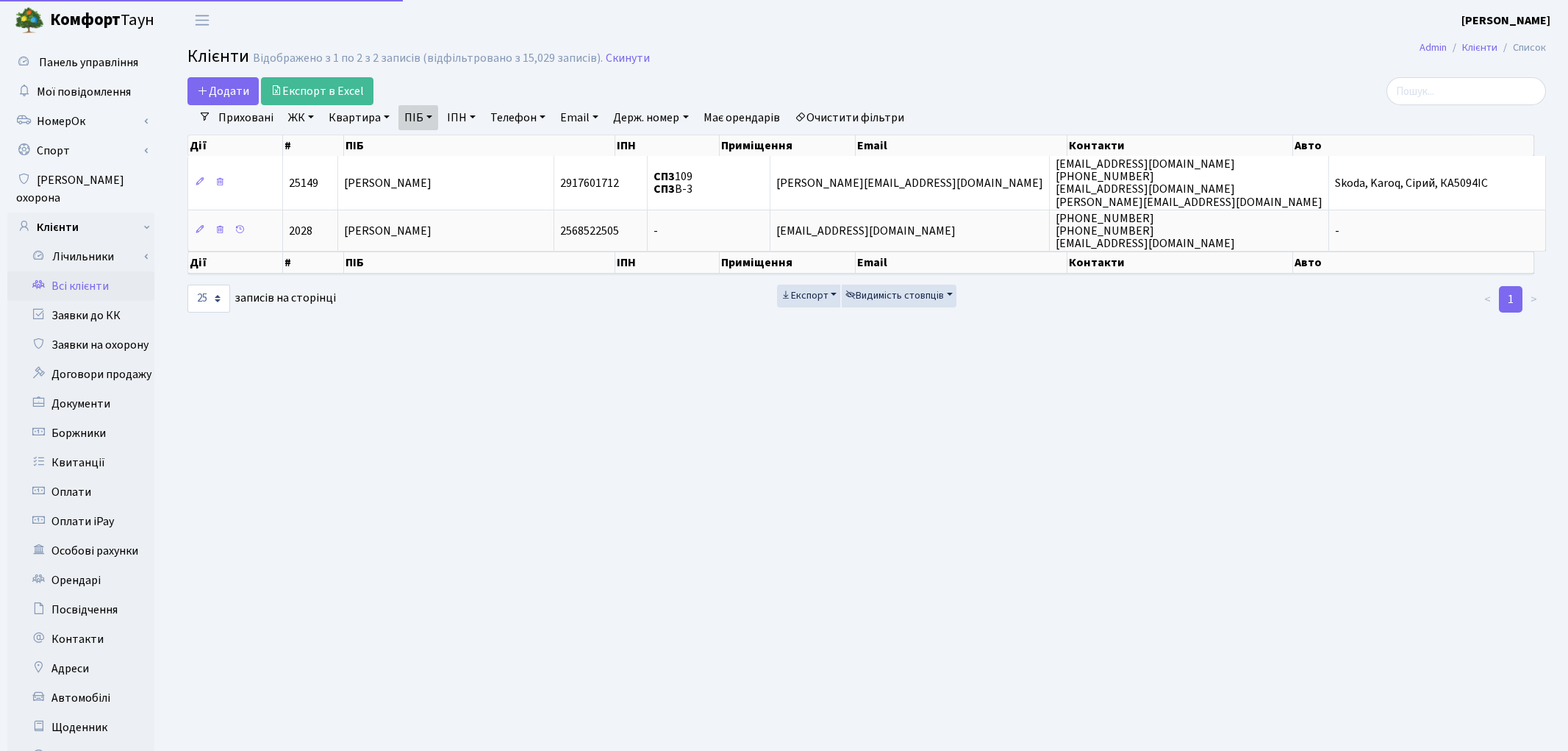
select select "25"
click at [350, 121] on link "Квартира" at bounding box center [359, 117] width 73 height 25
click at [865, 103] on div "Додати Експорт в Excel" at bounding box center [632, 91] width 890 height 28
click at [884, 113] on link "Очистити фільтри" at bounding box center [849, 117] width 121 height 25
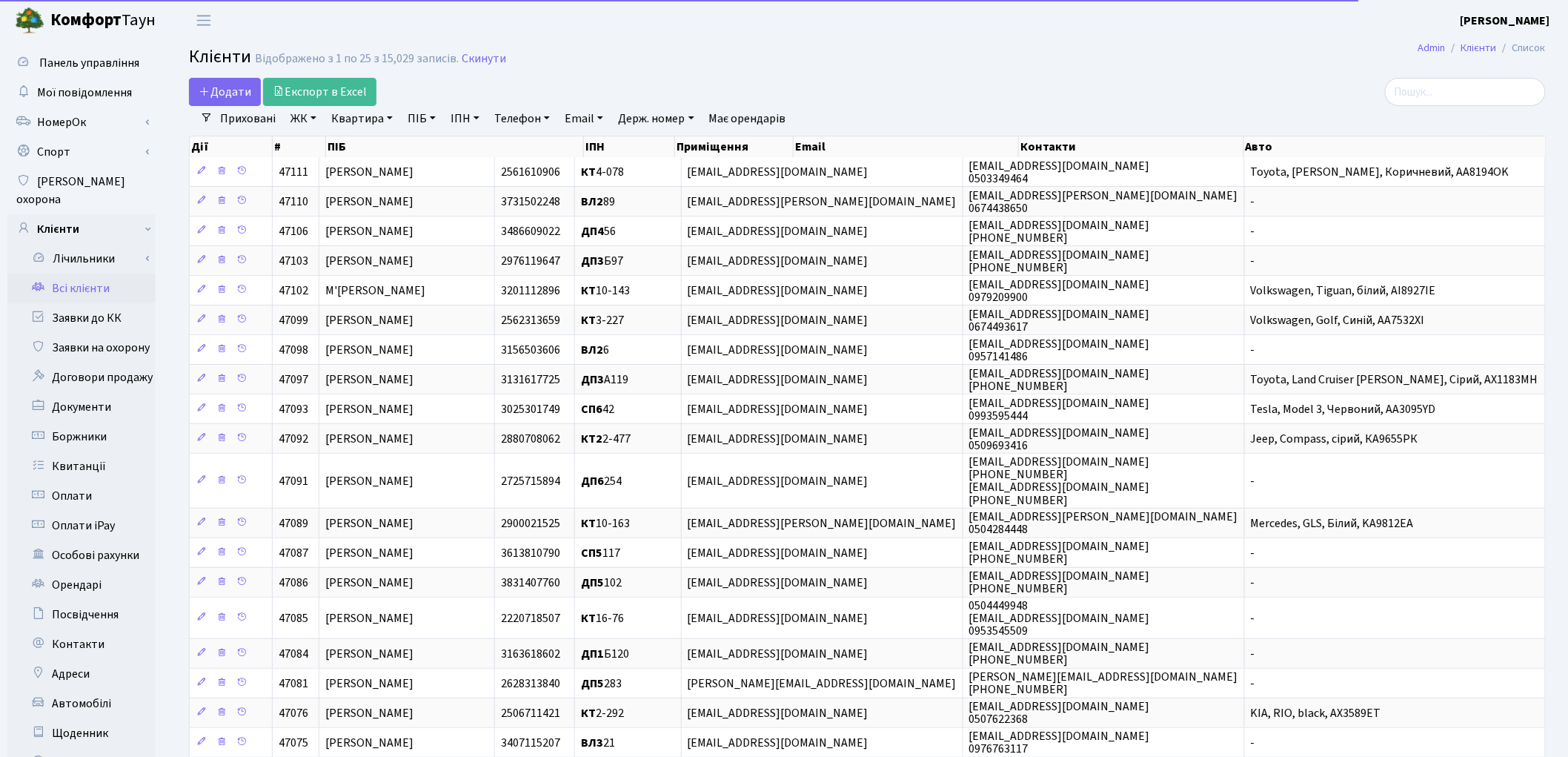
click at [363, 119] on link "Квартира" at bounding box center [362, 118] width 73 height 25
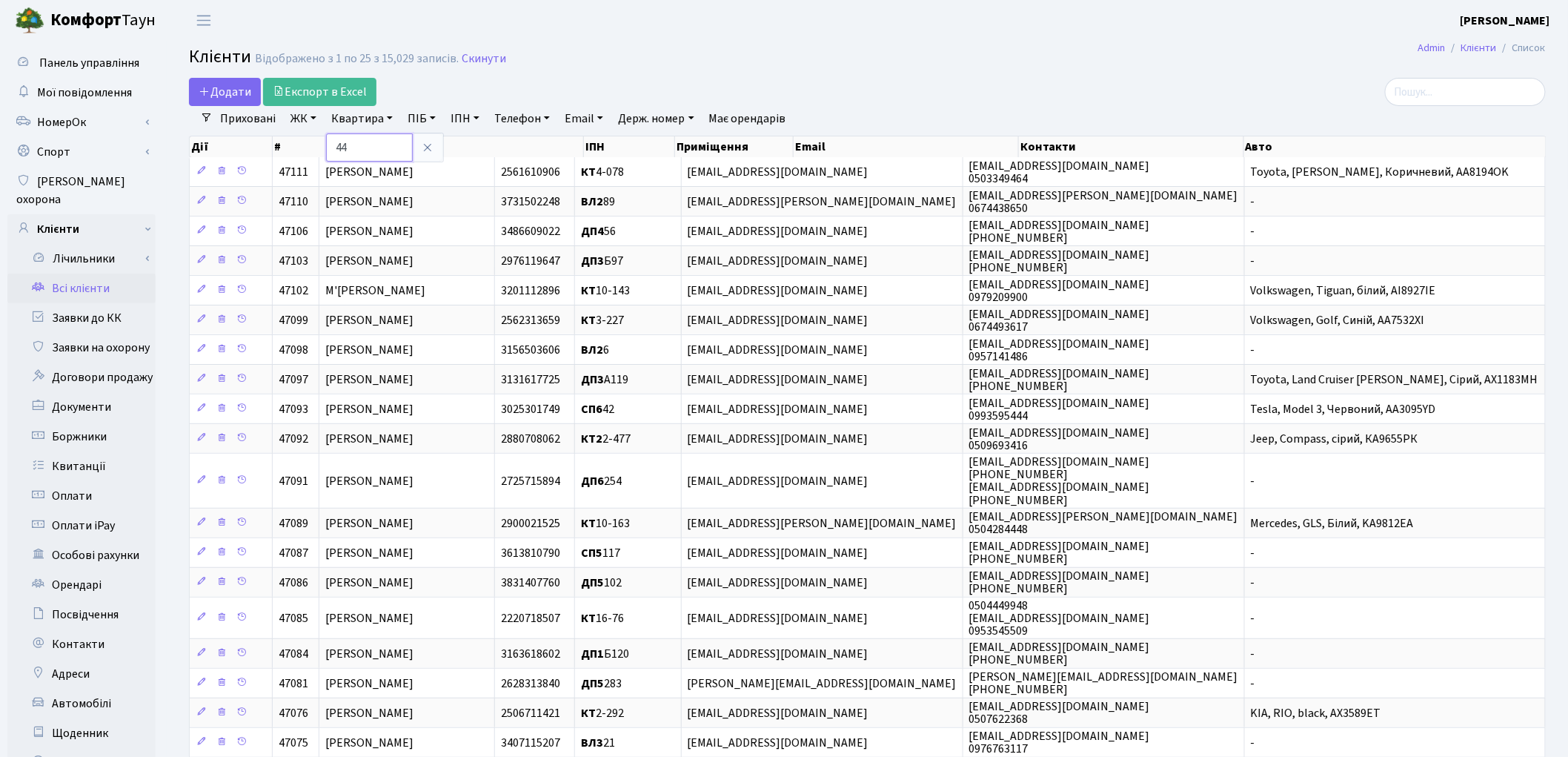
type input "44"
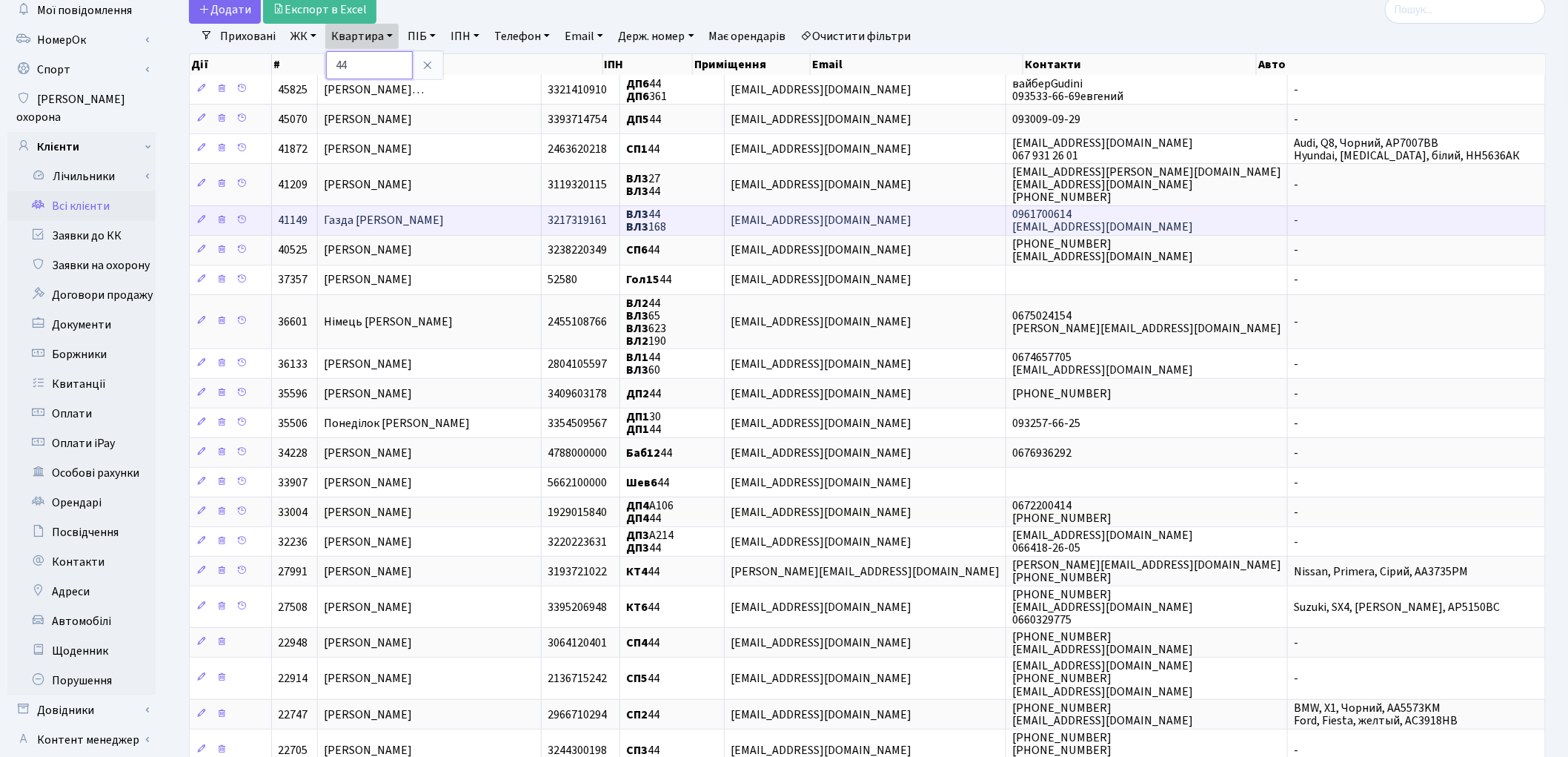
scroll to position [165, 0]
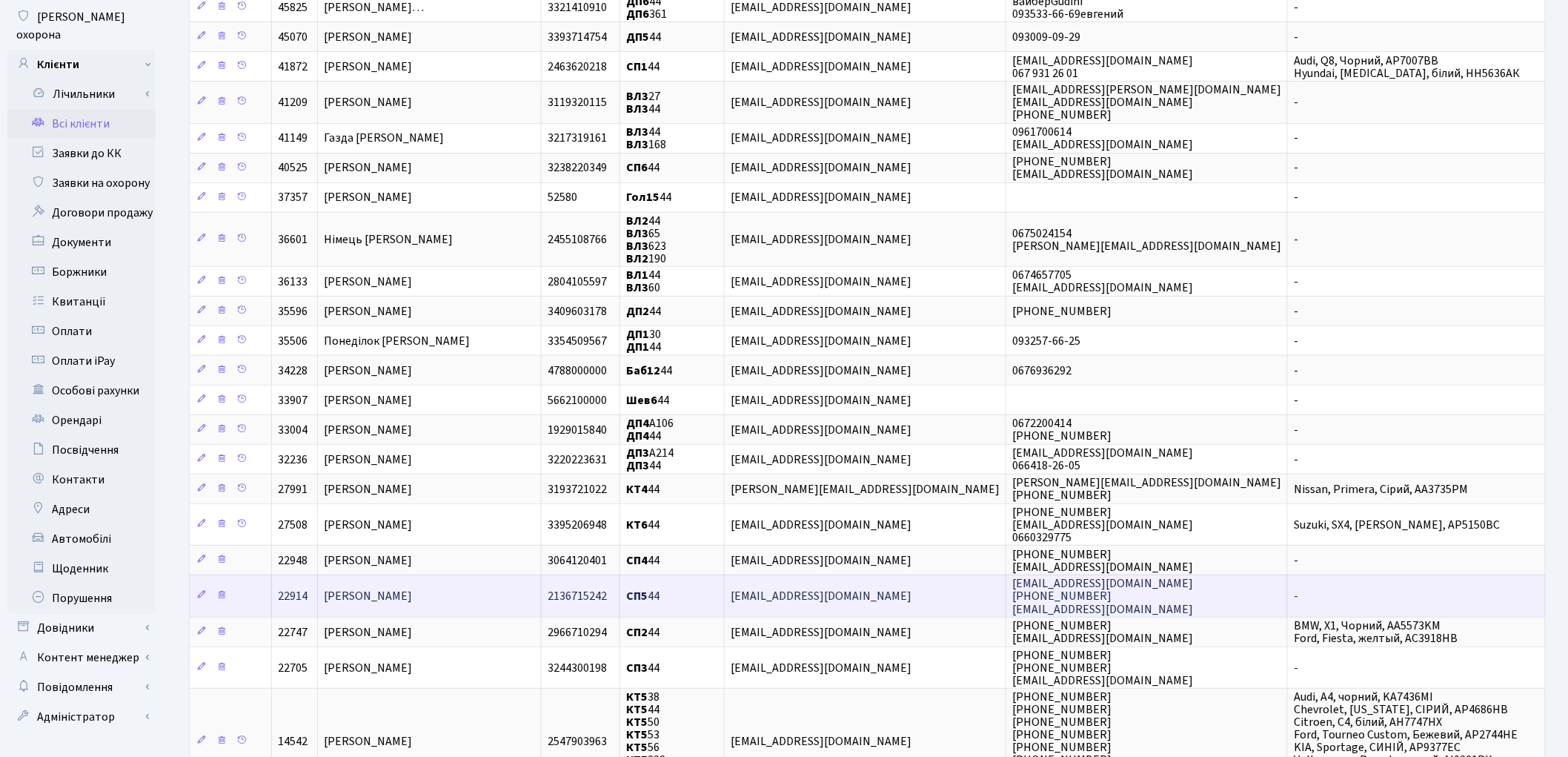
click at [398, 590] on span "Тимофєєва Галина Миколаівна" at bounding box center [368, 597] width 88 height 16
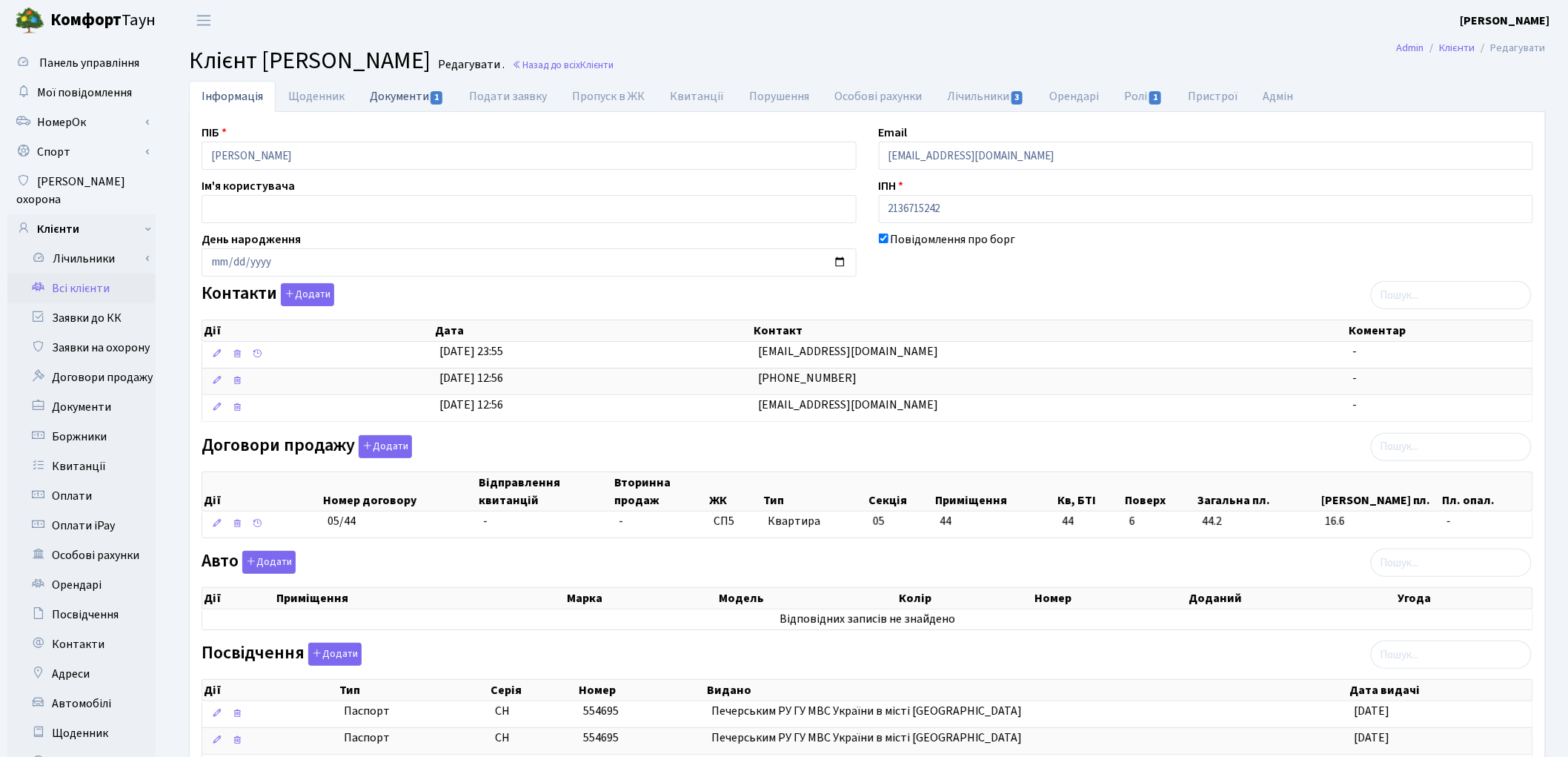
click at [417, 97] on link "Документи 1" at bounding box center [407, 96] width 100 height 31
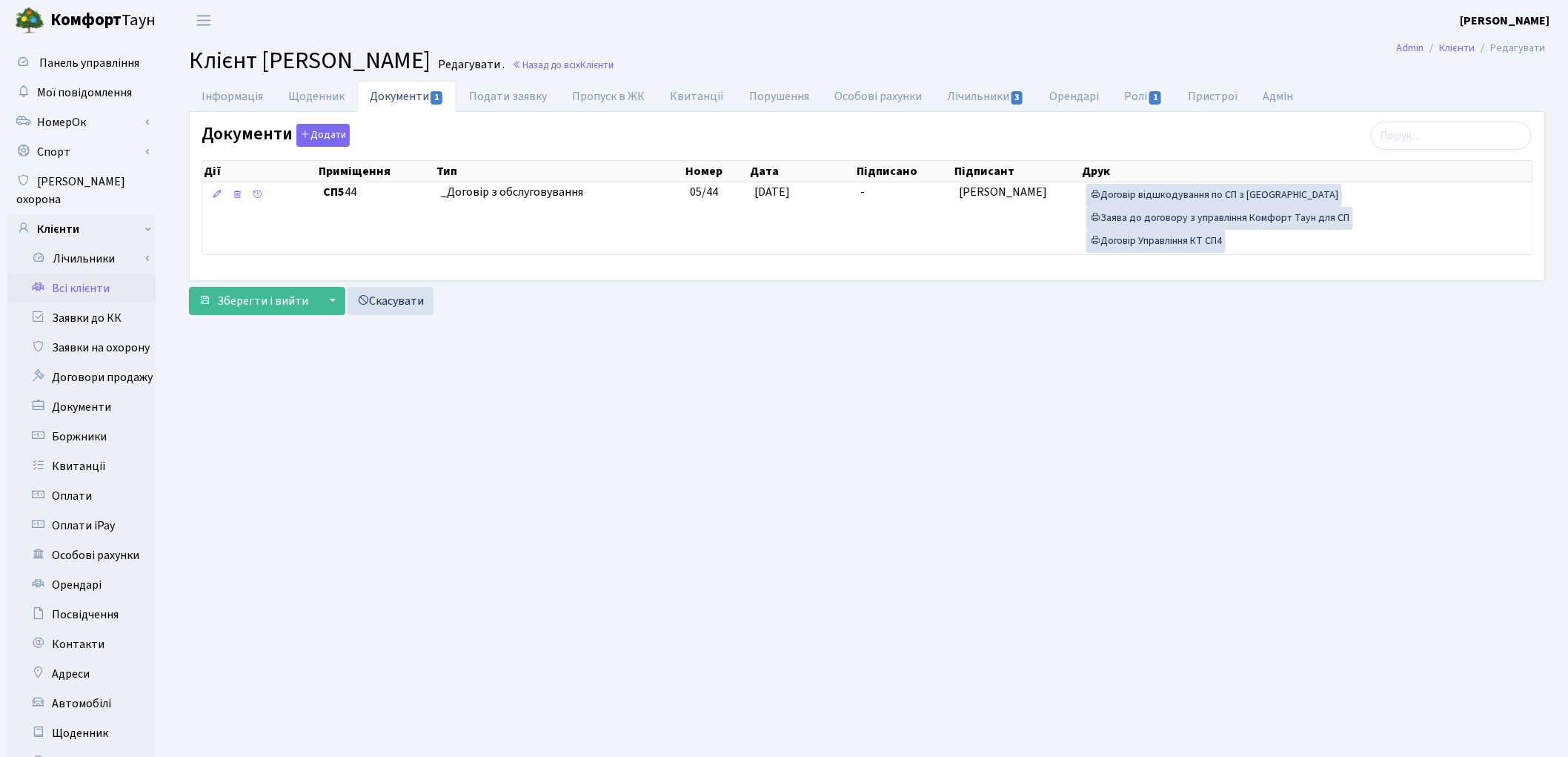
click at [95, 274] on link "Всі клієнти" at bounding box center [82, 289] width 148 height 30
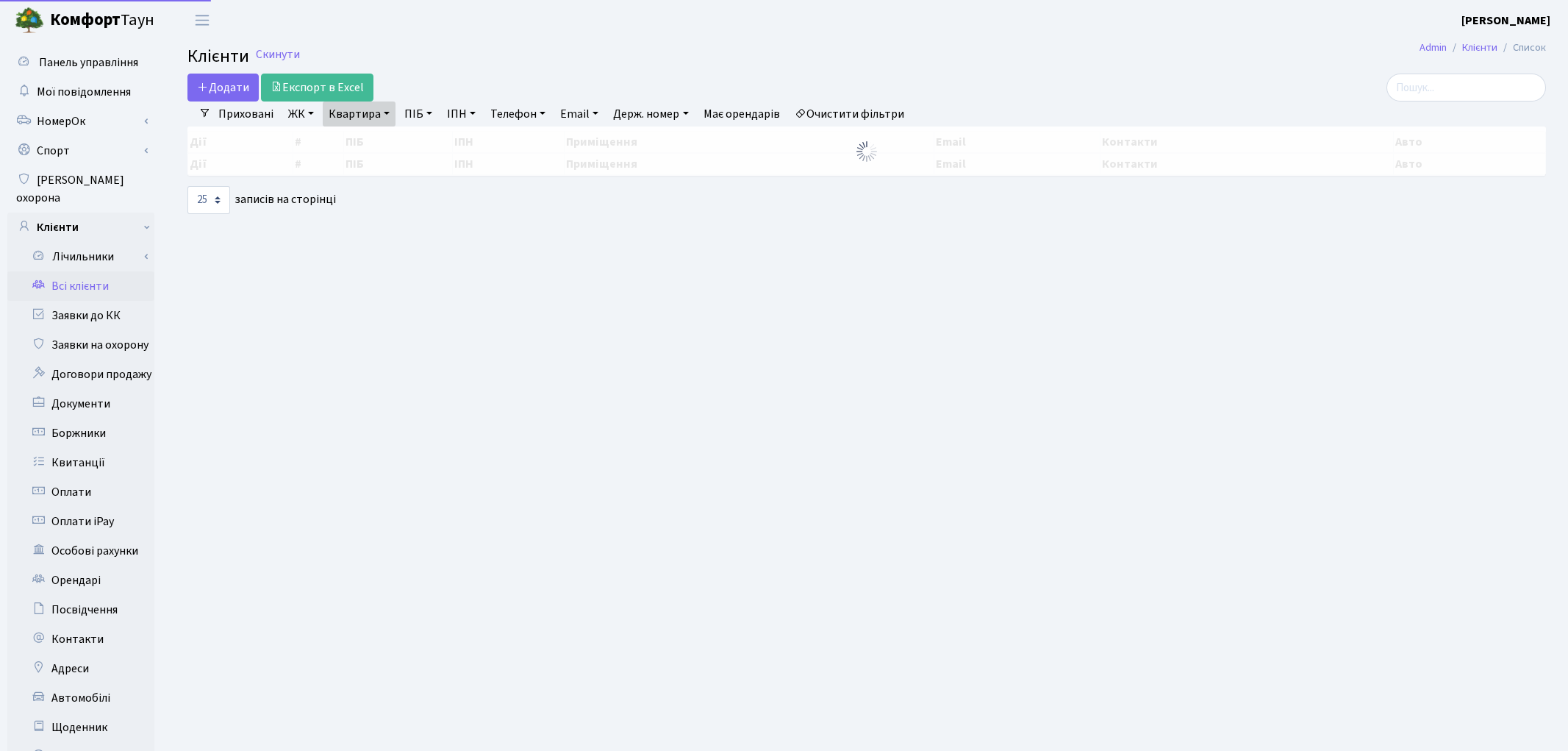
select select "25"
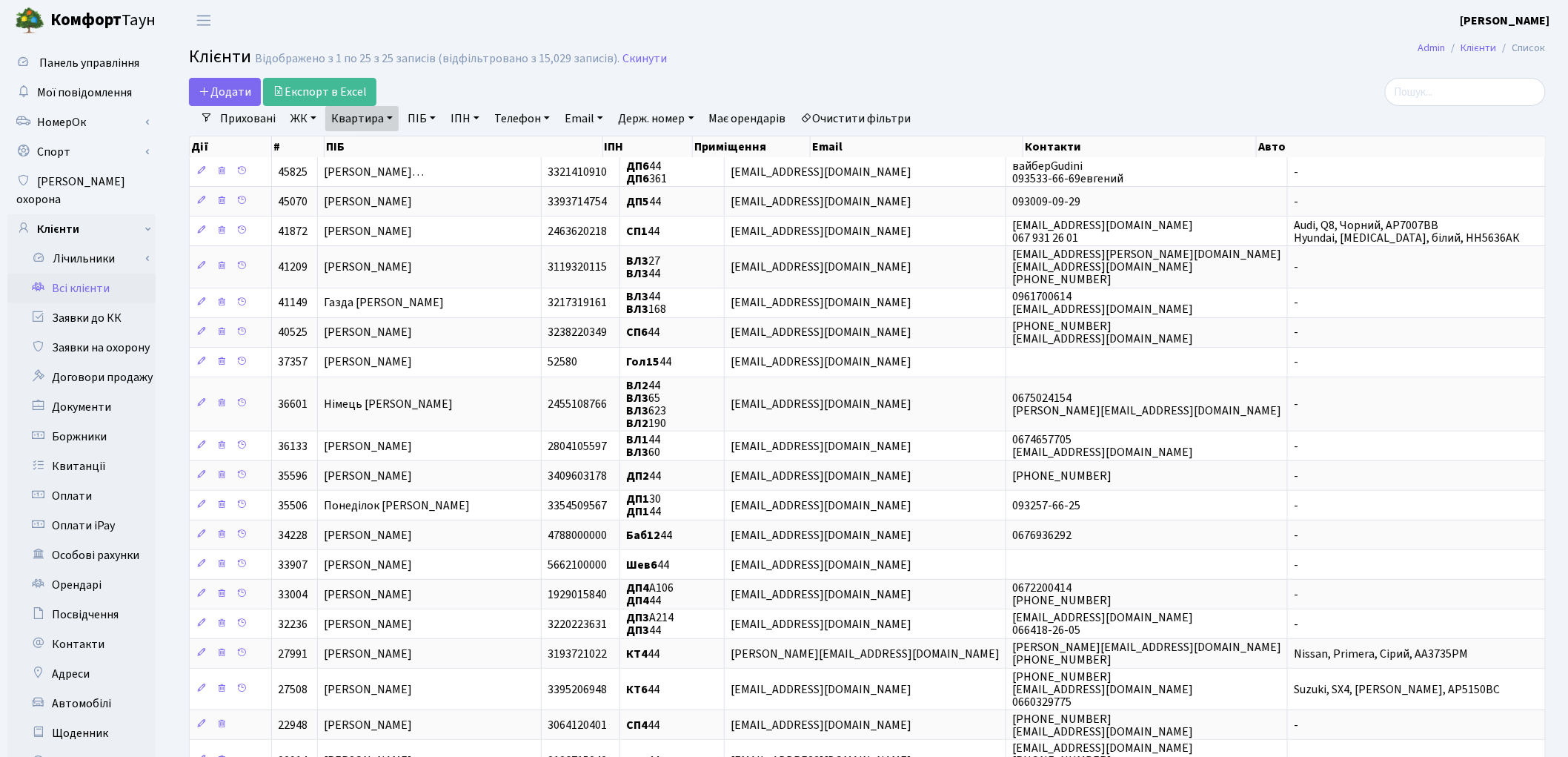
click at [838, 124] on link "Очистити фільтри" at bounding box center [856, 118] width 122 height 25
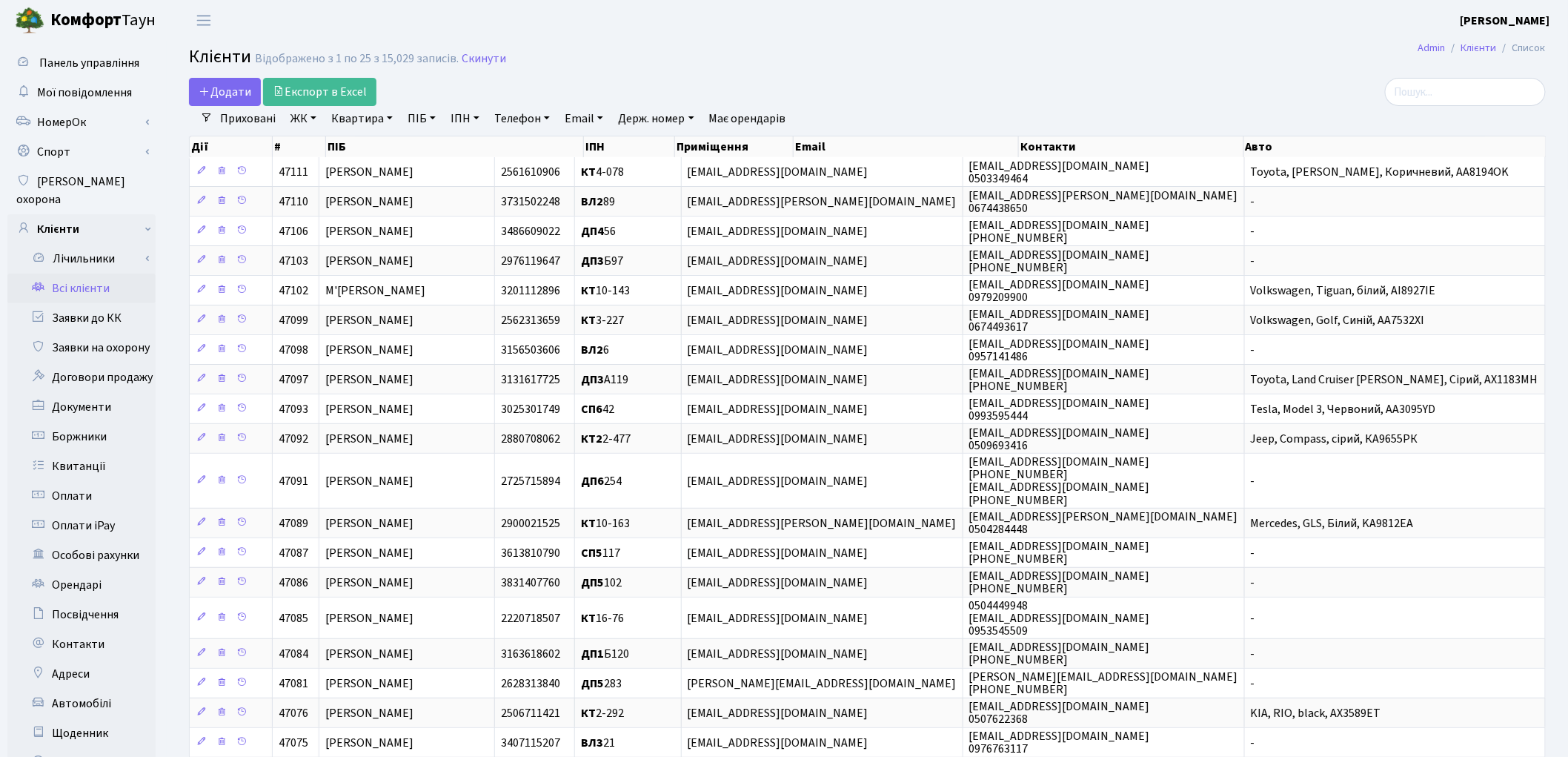
click at [369, 119] on link "Квартира" at bounding box center [362, 118] width 73 height 25
type input "73"
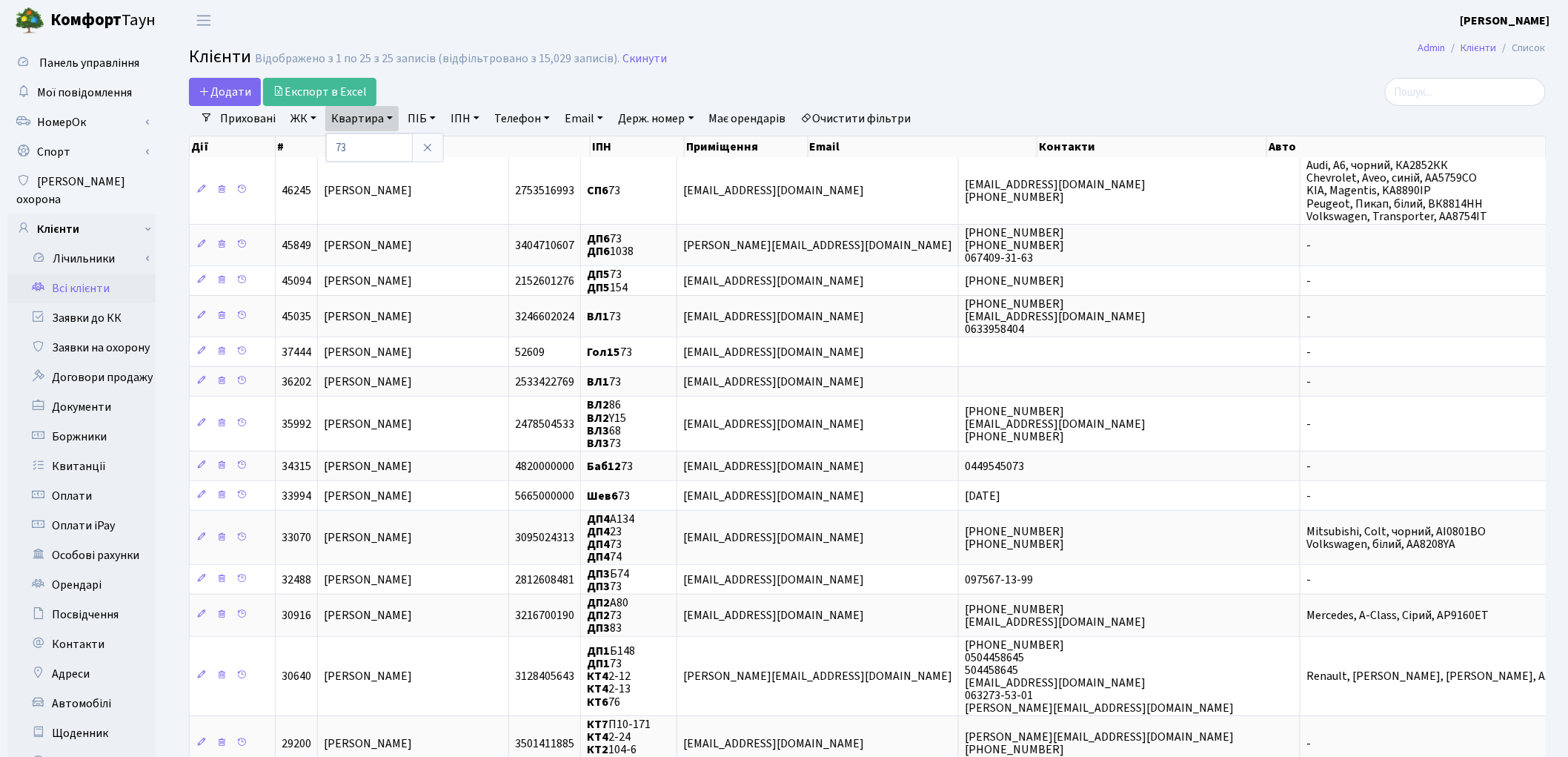
click at [313, 115] on link "ЖК" at bounding box center [303, 118] width 37 height 25
click at [318, 172] on li "ТХ, вул. Ділова, 1/2" at bounding box center [377, 170] width 179 height 26
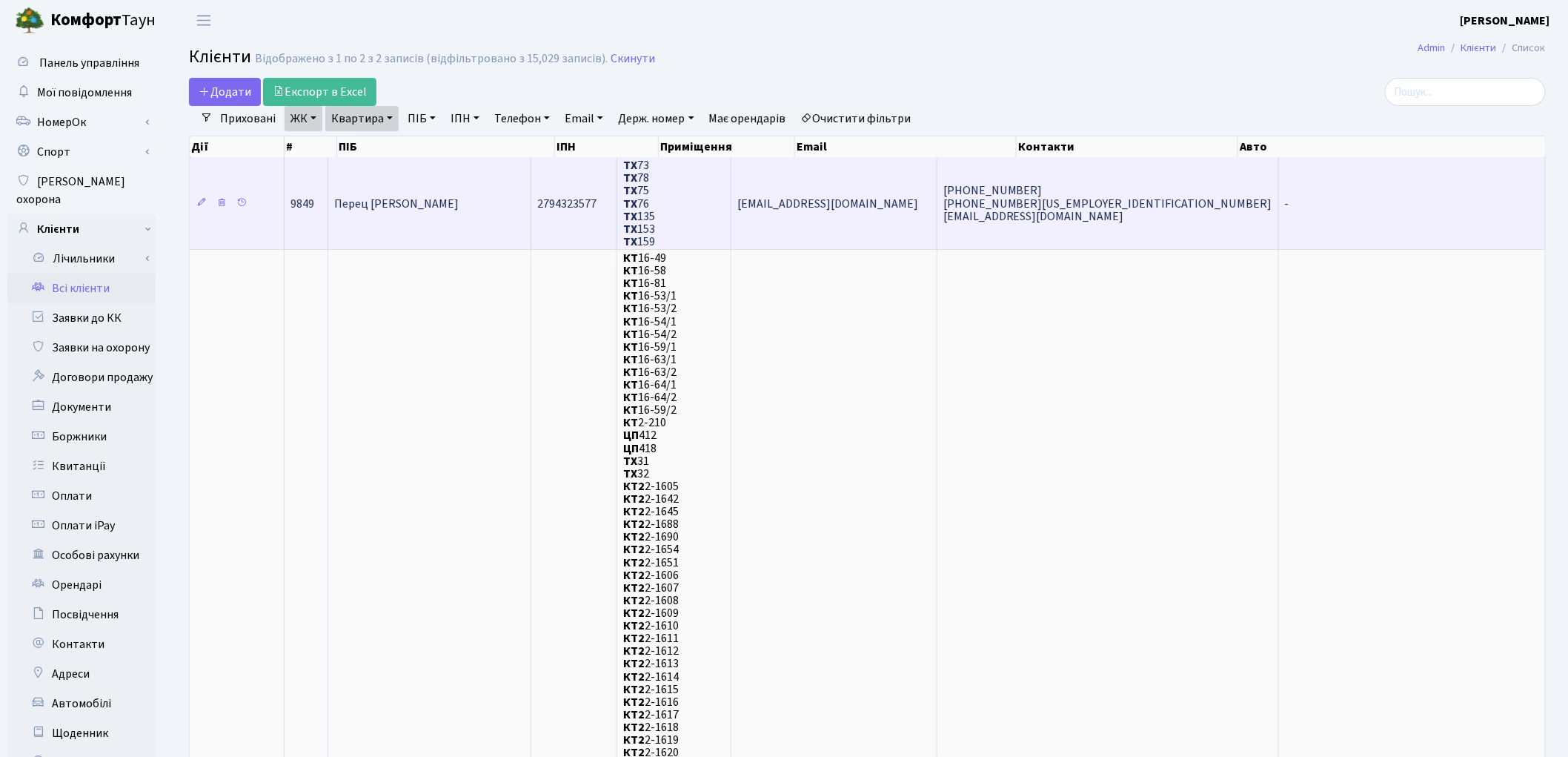
click at [419, 203] on td "Перец [PERSON_NAME]" at bounding box center [429, 203] width 203 height 92
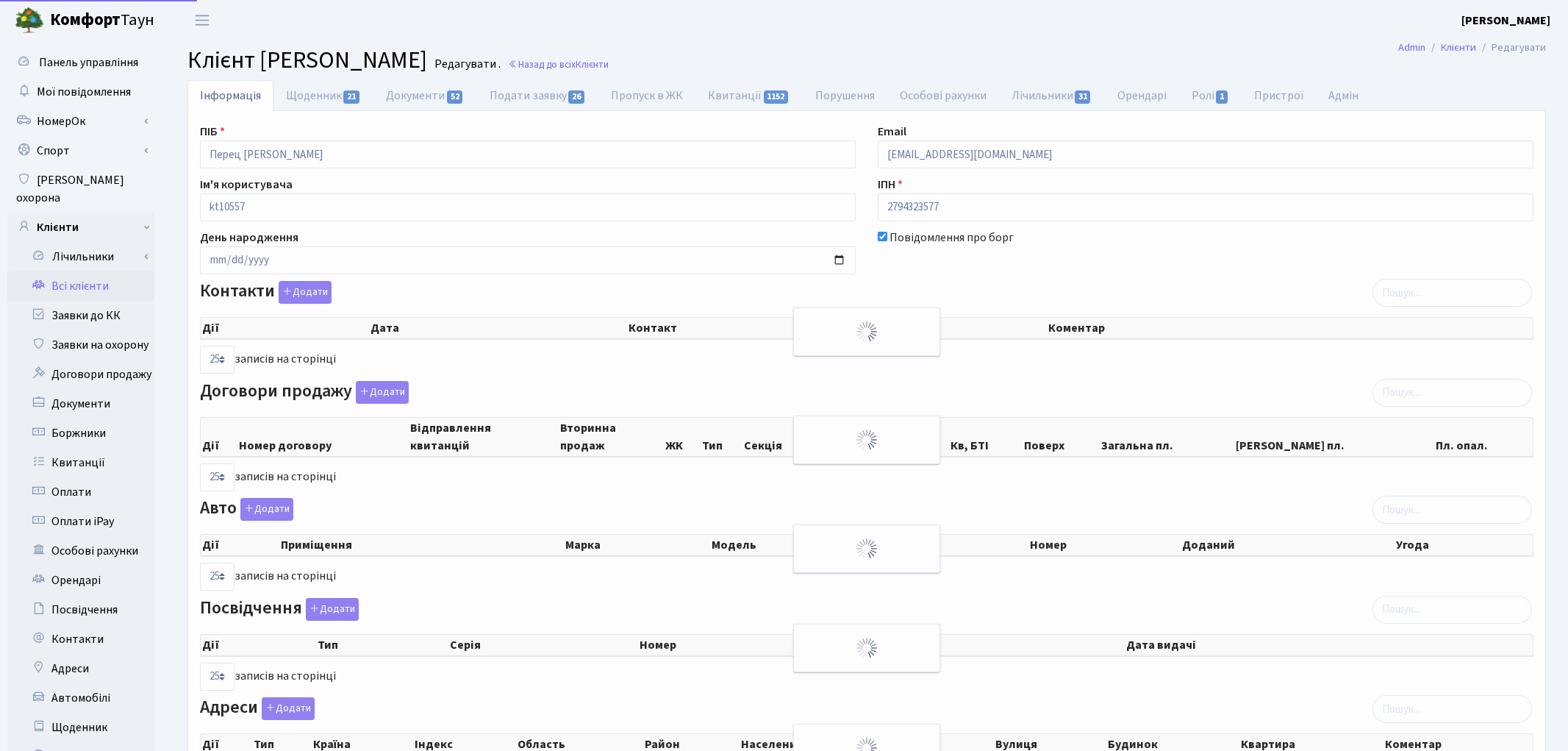
select select "25"
